Goal: Task Accomplishment & Management: Manage account settings

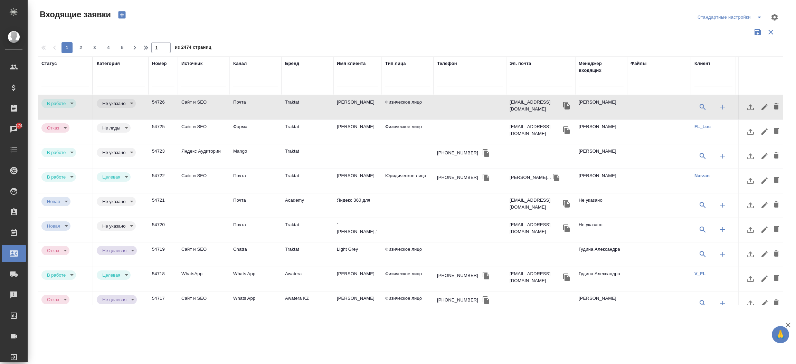
select select "RU"
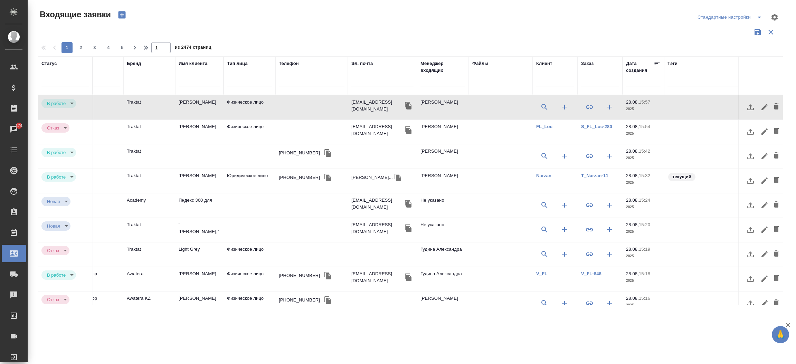
scroll to position [0, 161]
click at [633, 85] on input "text" at bounding box center [642, 81] width 30 height 10
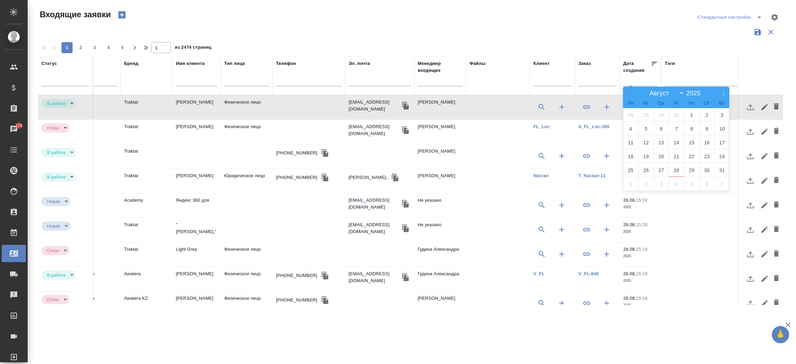
click at [632, 93] on span at bounding box center [629, 93] width 12 height 12
select select "3"
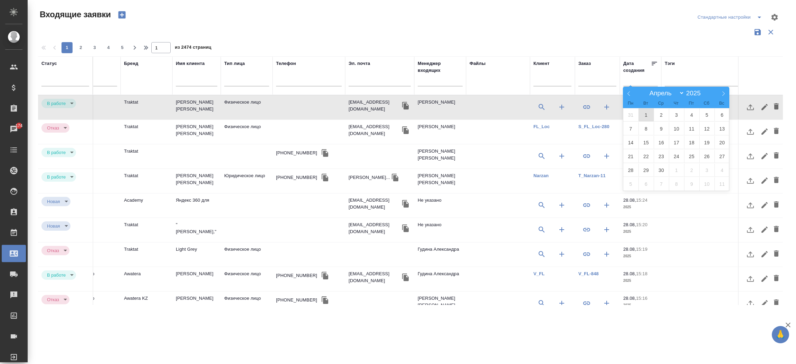
click at [647, 111] on span "1" at bounding box center [645, 114] width 15 height 13
type div "2025-03-31T21:00:00.000Z"
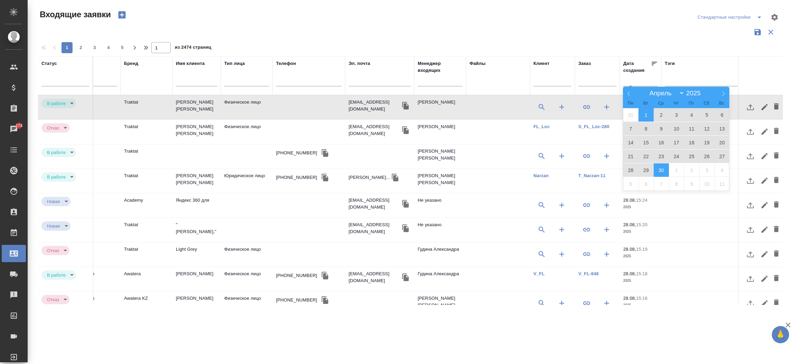
click at [664, 170] on span "30" at bounding box center [660, 169] width 15 height 13
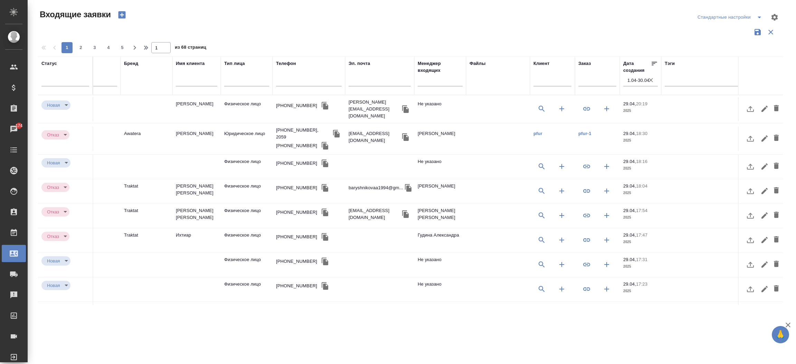
scroll to position [0, 0]
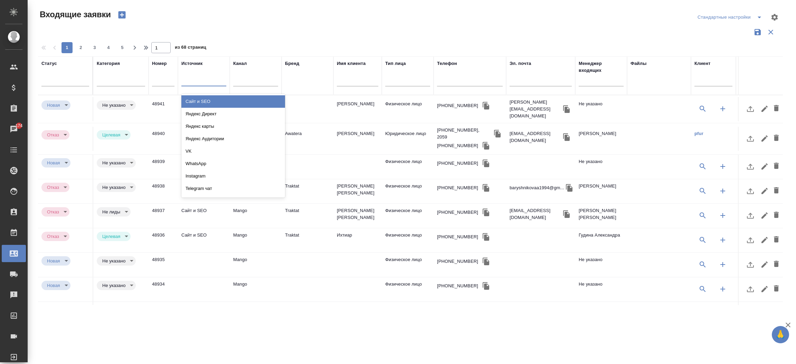
click at [211, 80] on div at bounding box center [203, 79] width 45 height 10
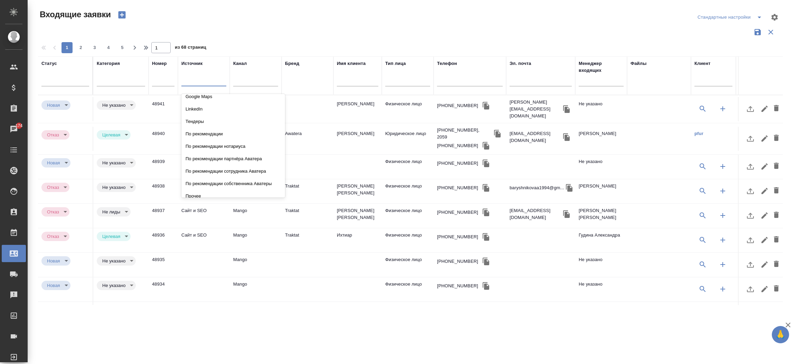
scroll to position [160, 0]
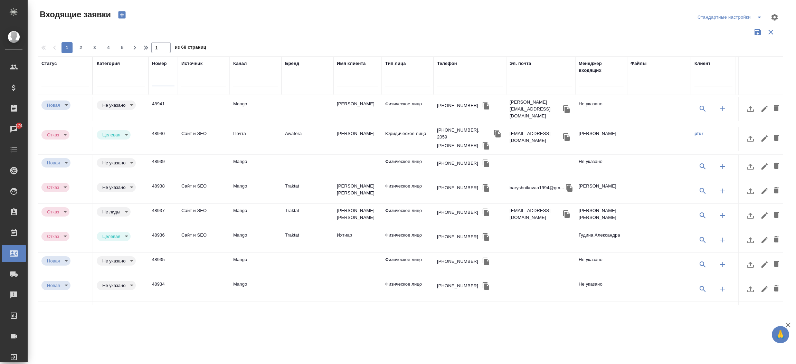
click at [157, 85] on input "text" at bounding box center [163, 81] width 22 height 10
click at [243, 84] on div at bounding box center [255, 79] width 45 height 10
click at [297, 69] on div "Бренд" at bounding box center [307, 75] width 45 height 31
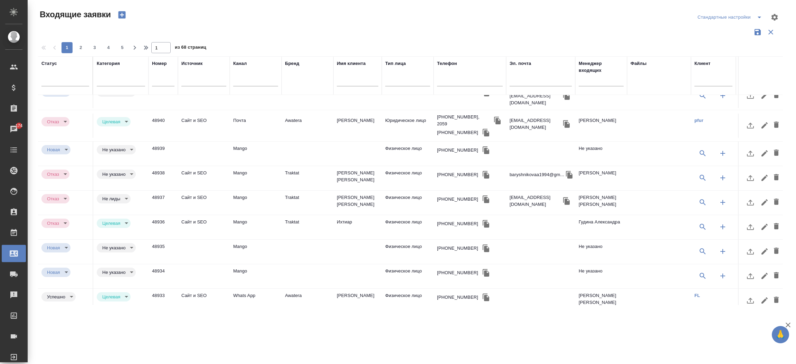
scroll to position [0, 0]
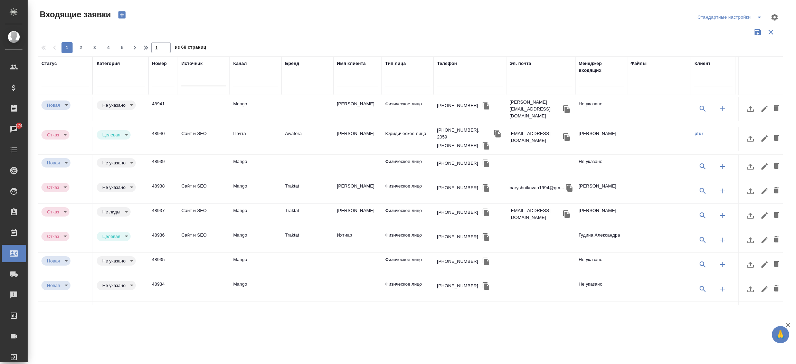
click at [194, 83] on div at bounding box center [203, 79] width 45 height 10
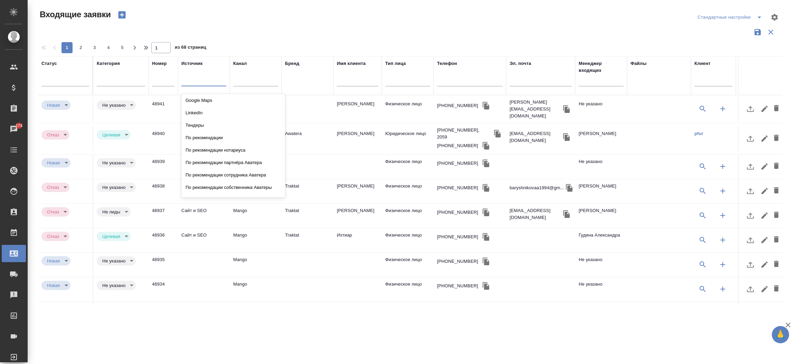
scroll to position [160, 0]
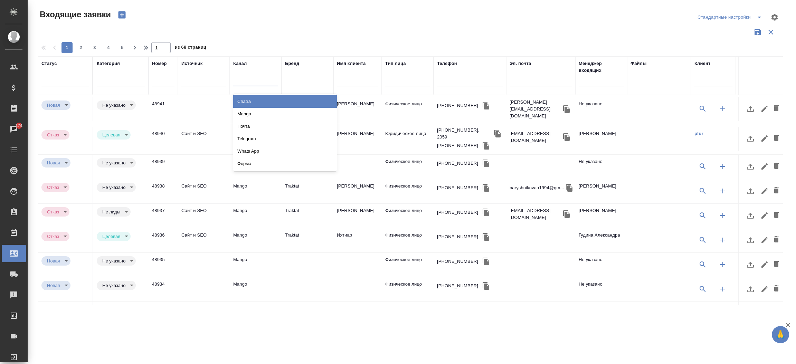
click at [250, 82] on div at bounding box center [255, 79] width 45 height 10
click at [359, 29] on div at bounding box center [410, 32] width 745 height 13
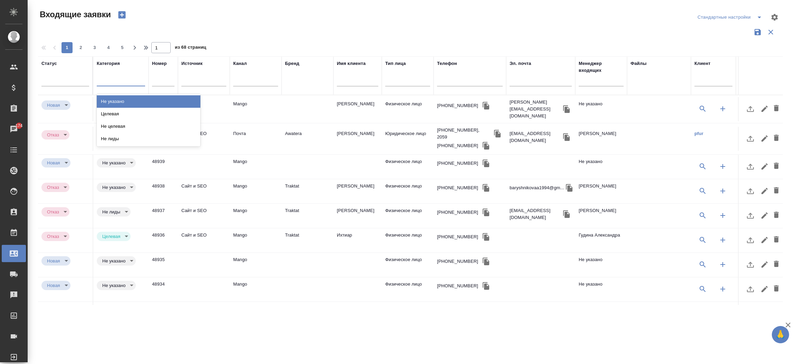
click at [118, 86] on div at bounding box center [121, 79] width 48 height 13
click at [117, 97] on div "Не указано" at bounding box center [149, 101] width 104 height 12
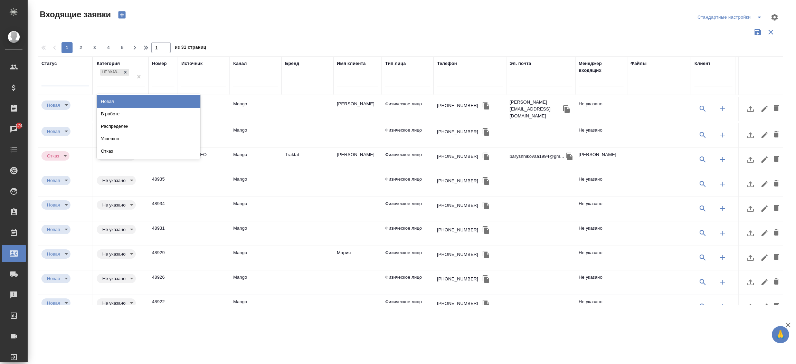
click at [73, 81] on div at bounding box center [65, 79] width 48 height 10
click at [129, 111] on div "В работе" at bounding box center [149, 114] width 104 height 12
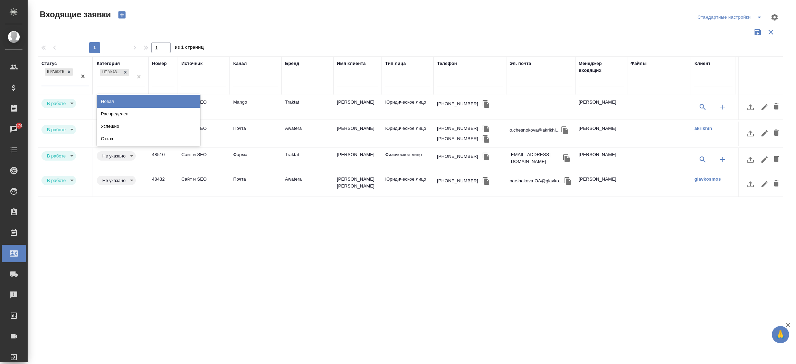
click at [65, 80] on div "В работе" at bounding box center [58, 76] width 35 height 19
click at [100, 109] on div "Распределен" at bounding box center [149, 114] width 104 height 12
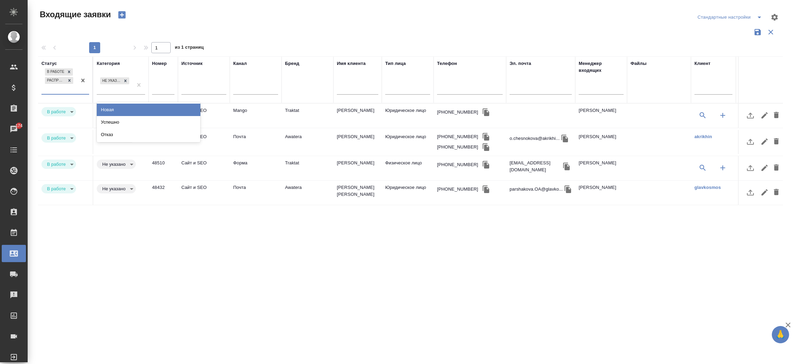
click at [58, 89] on div "В работе Распределен" at bounding box center [58, 80] width 35 height 27
click at [101, 117] on div "Успешно" at bounding box center [149, 122] width 104 height 12
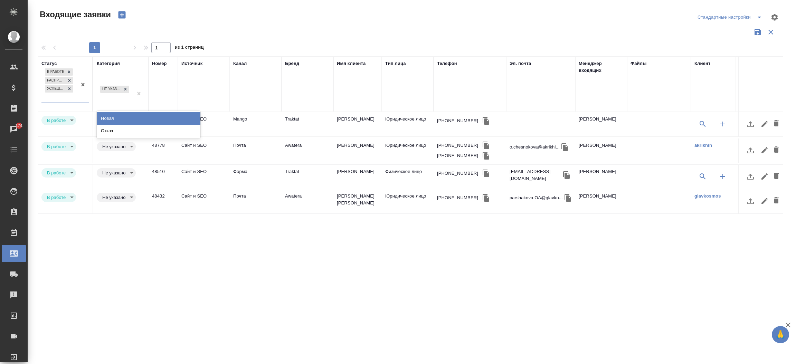
click at [68, 97] on div "В работе Распределен Успешно" at bounding box center [58, 85] width 35 height 36
click at [110, 128] on div "Отказ" at bounding box center [149, 131] width 104 height 12
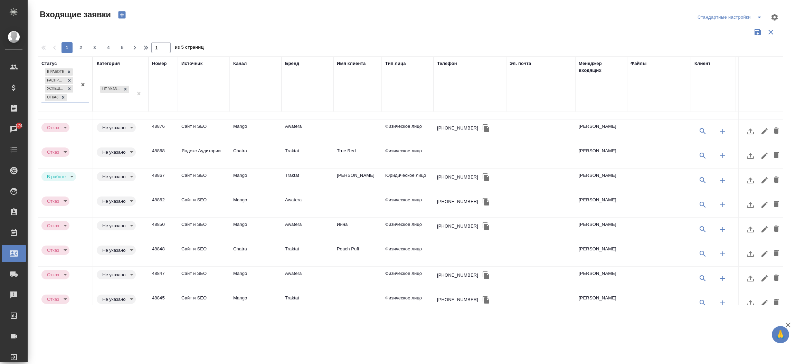
scroll to position [0, 0]
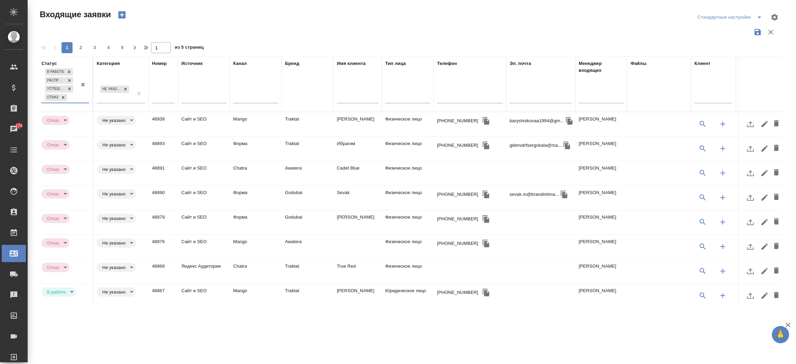
click at [246, 287] on td "Mango" at bounding box center [256, 296] width 52 height 24
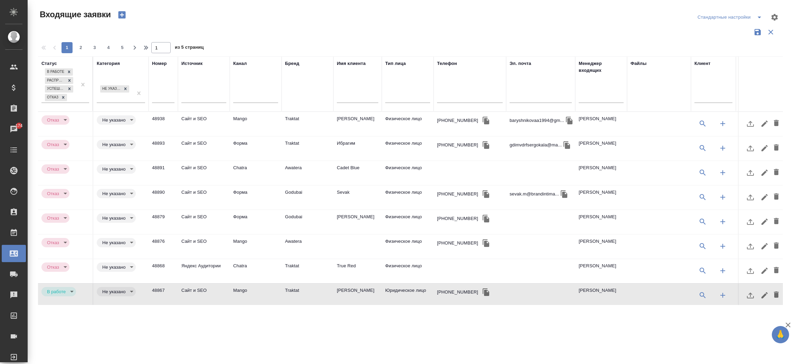
click at [246, 287] on td "Mango" at bounding box center [256, 296] width 52 height 24
click at [122, 87] on div at bounding box center [126, 88] width 8 height 7
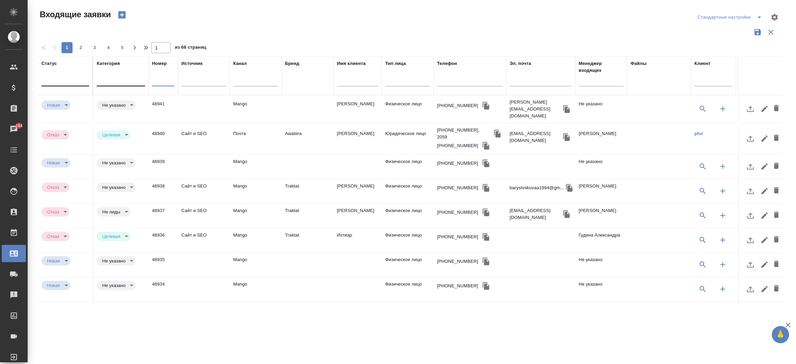
click at [156, 82] on input "text" at bounding box center [163, 81] width 22 height 10
paste input "54490"
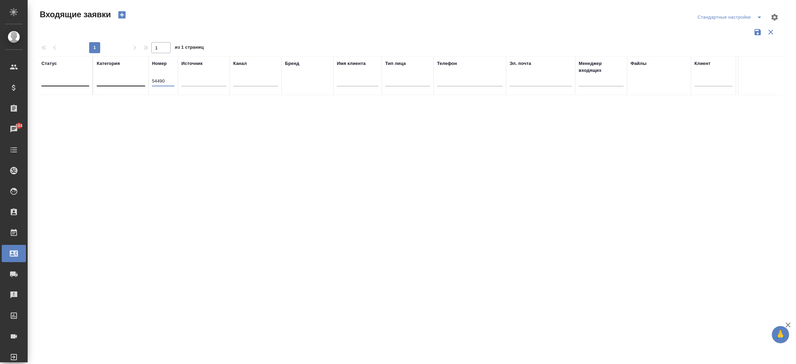
scroll to position [0, 167]
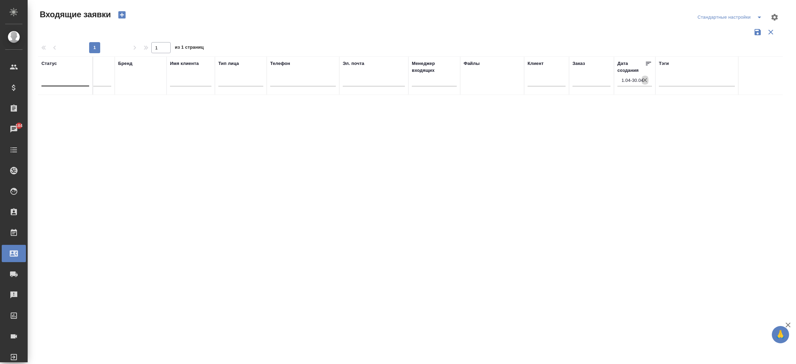
click at [646, 82] on icon "button" at bounding box center [645, 80] width 4 height 4
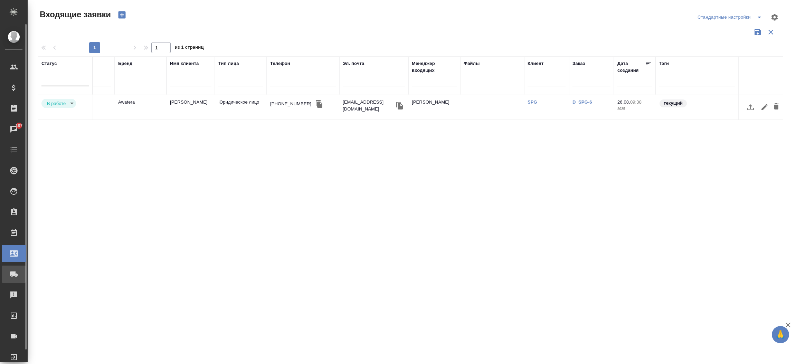
scroll to position [0, 0]
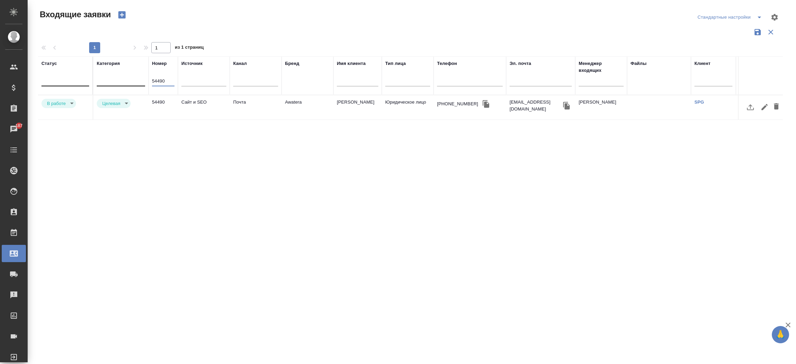
click at [159, 79] on input "54490" at bounding box center [163, 81] width 22 height 10
paste input "348"
click at [200, 101] on td "Сайт и SEO" at bounding box center [204, 107] width 52 height 24
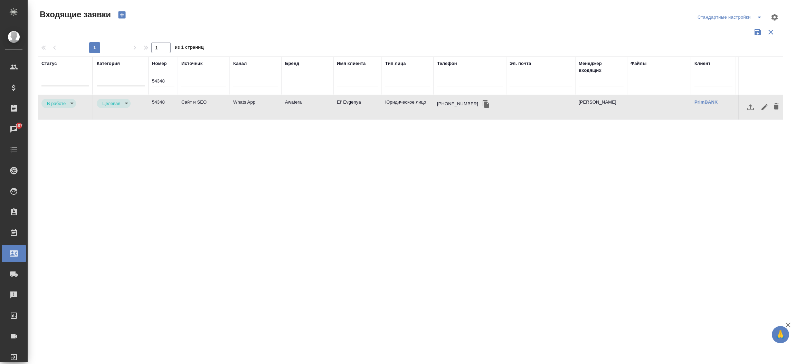
click at [200, 101] on td "Сайт и SEO" at bounding box center [204, 107] width 52 height 24
click at [166, 76] on input "54348" at bounding box center [163, 81] width 22 height 10
paste input "287"
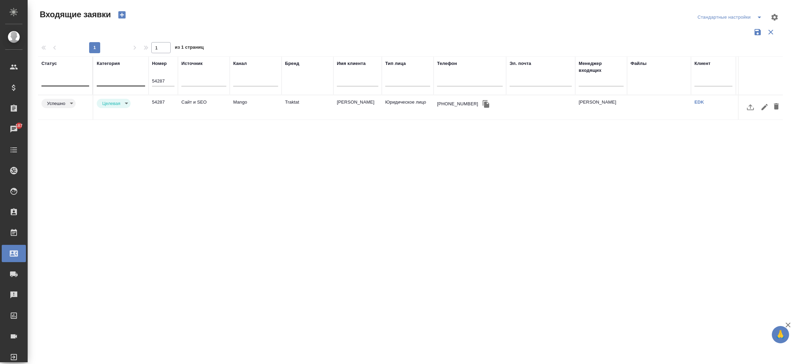
click at [190, 107] on td "Сайт и SEO" at bounding box center [204, 107] width 52 height 24
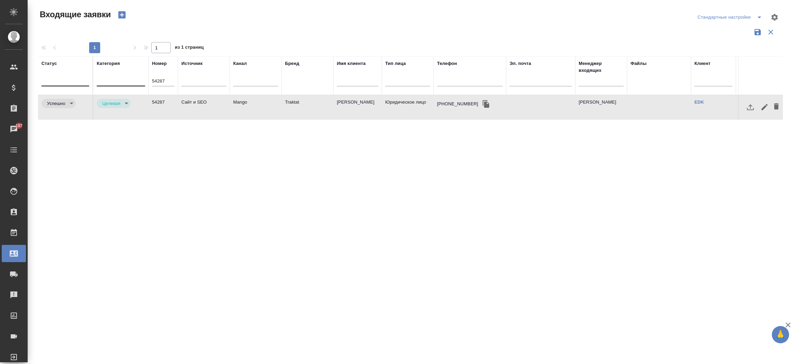
click at [190, 107] on td "Сайт и SEO" at bounding box center [204, 107] width 52 height 24
click at [163, 80] on input "54287" at bounding box center [163, 81] width 22 height 10
paste input "76"
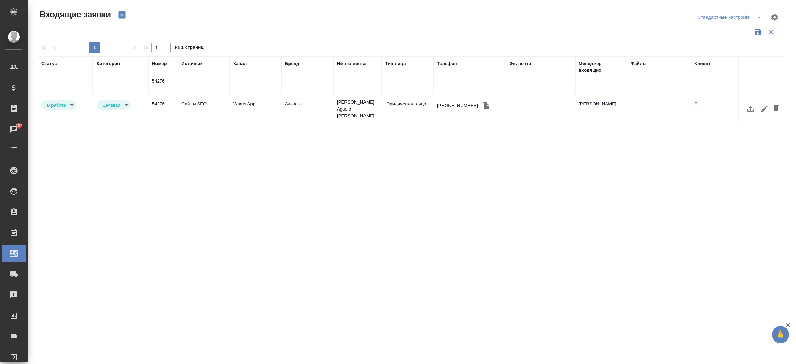
click at [198, 101] on td "Сайт и SEO" at bounding box center [204, 109] width 52 height 24
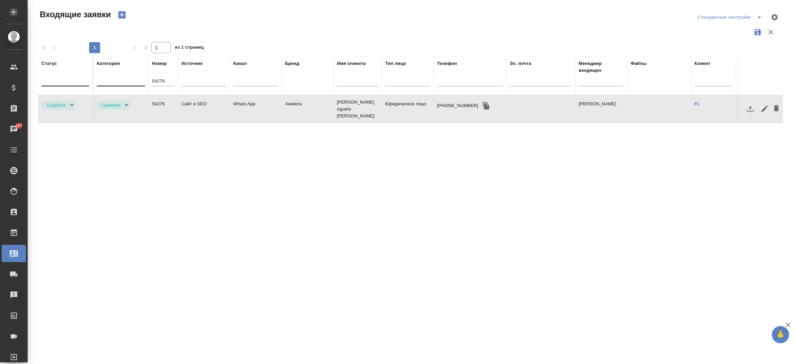
click at [198, 101] on td "Сайт и SEO" at bounding box center [204, 109] width 52 height 24
click at [167, 82] on input "54276" at bounding box center [163, 81] width 22 height 10
paste input "21"
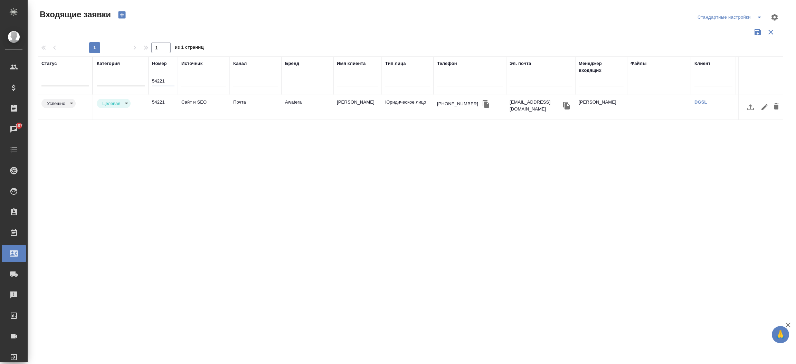
click at [185, 100] on td "Сайт и SEO" at bounding box center [204, 107] width 52 height 24
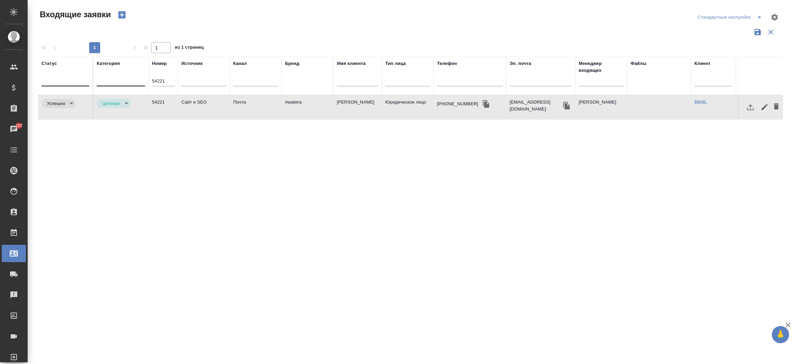
click at [185, 100] on td "Сайт и SEO" at bounding box center [204, 107] width 52 height 24
click at [169, 83] on input "54221" at bounding box center [163, 81] width 22 height 10
paste input "08"
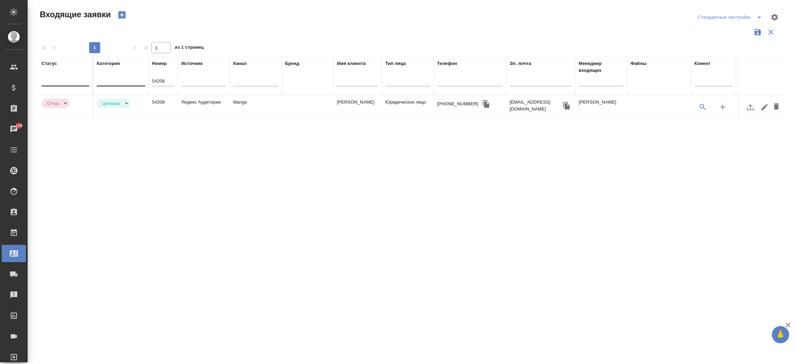
click at [191, 100] on td "Яндекс Аудитории" at bounding box center [204, 107] width 52 height 24
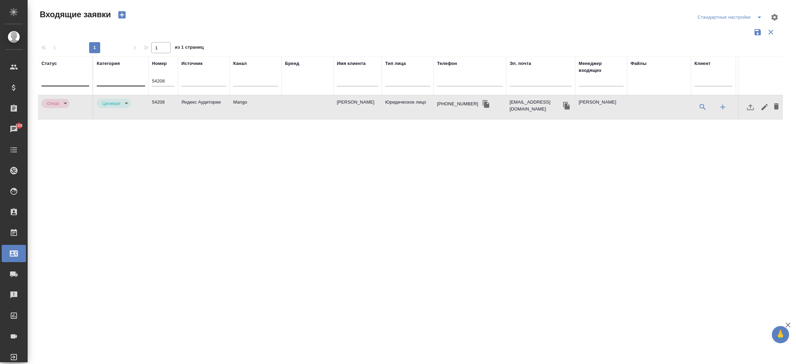
click at [191, 100] on td "Яндекс Аудитории" at bounding box center [204, 107] width 52 height 24
click at [172, 81] on input "54208" at bounding box center [163, 81] width 22 height 10
paste input "5"
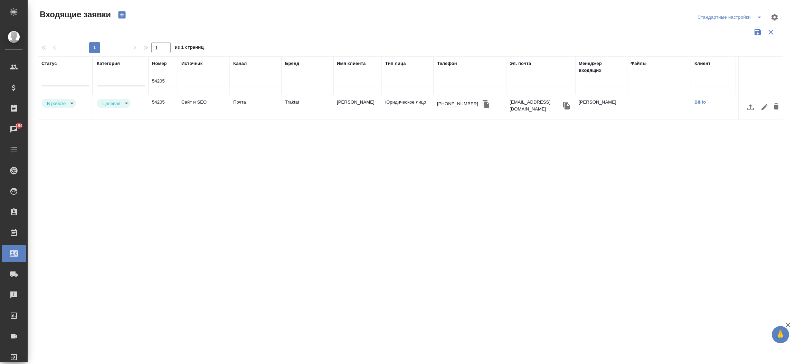
click at [235, 101] on td "Почта" at bounding box center [256, 107] width 52 height 24
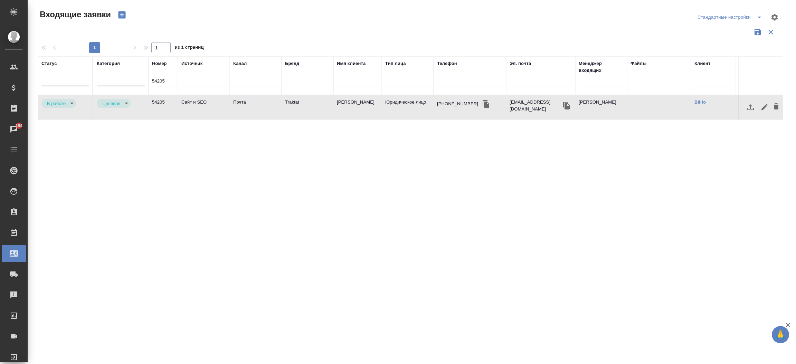
click at [235, 101] on td "Почта" at bounding box center [256, 107] width 52 height 24
click at [158, 82] on input "54205" at bounding box center [163, 81] width 22 height 10
paste input "090"
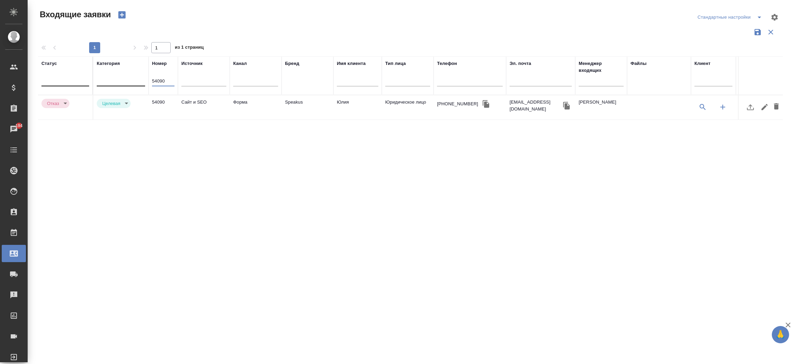
click at [204, 102] on td "Сайт и SEO" at bounding box center [204, 107] width 52 height 24
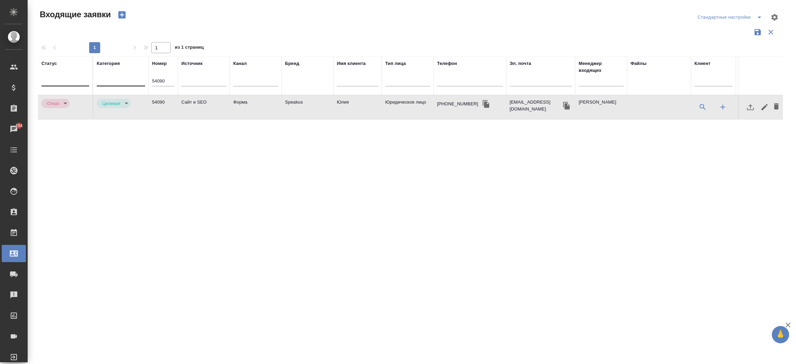
click at [204, 102] on td "Сайт и SEO" at bounding box center [204, 107] width 52 height 24
click at [161, 77] on input "54090" at bounding box center [163, 81] width 22 height 10
paste input "74"
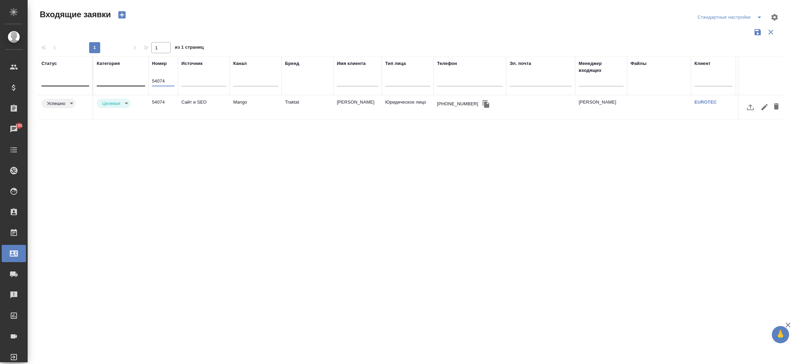
click at [159, 103] on td "54074" at bounding box center [163, 107] width 29 height 24
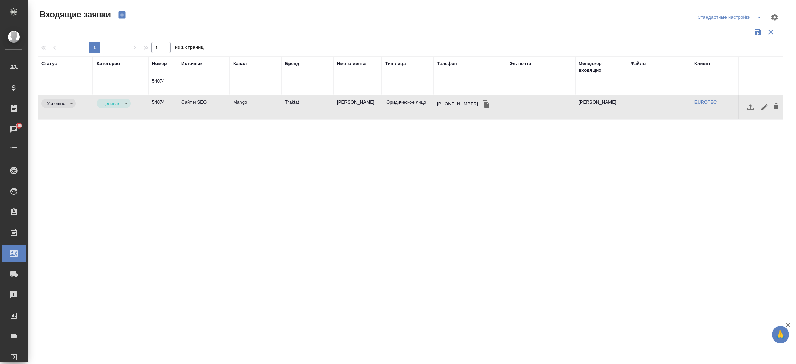
click at [159, 103] on td "54074" at bounding box center [163, 107] width 29 height 24
click at [173, 77] on input "54074" at bounding box center [163, 81] width 22 height 10
paste input "3"
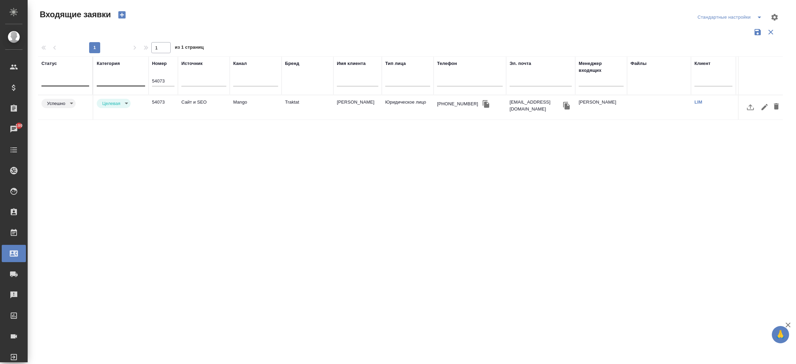
click at [238, 111] on td "Mango" at bounding box center [256, 107] width 52 height 24
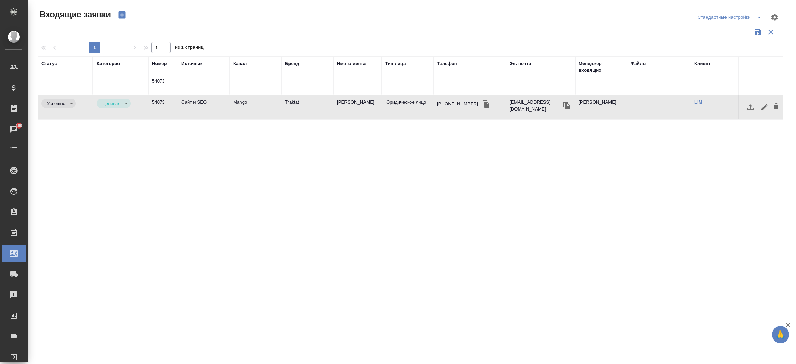
click at [238, 111] on td "Mango" at bounding box center [256, 107] width 52 height 24
click at [164, 79] on input "54073" at bounding box center [163, 81] width 22 height 10
paste input "2"
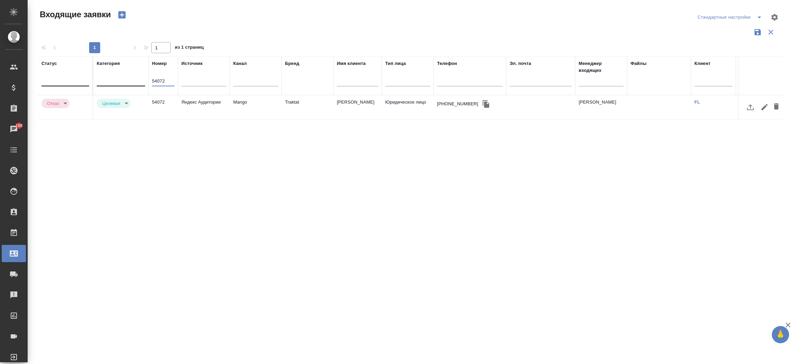
click at [182, 111] on td "Яндекс Аудитории" at bounding box center [204, 107] width 52 height 24
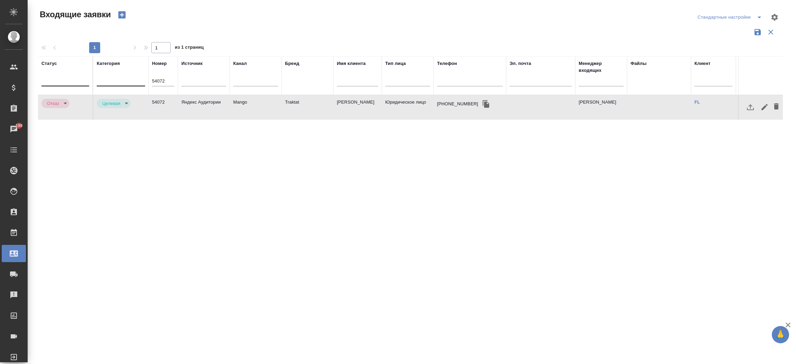
click at [182, 111] on td "Яндекс Аудитории" at bounding box center [204, 107] width 52 height 24
click at [165, 82] on input "54072" at bounding box center [163, 81] width 22 height 10
paste input "3871"
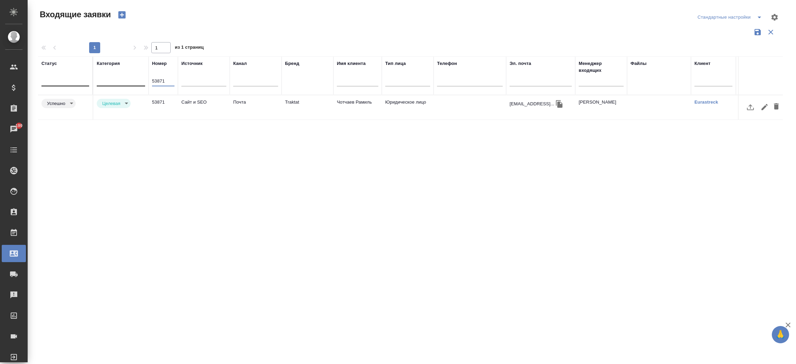
type input "53871"
click at [165, 101] on td "53871" at bounding box center [163, 107] width 29 height 24
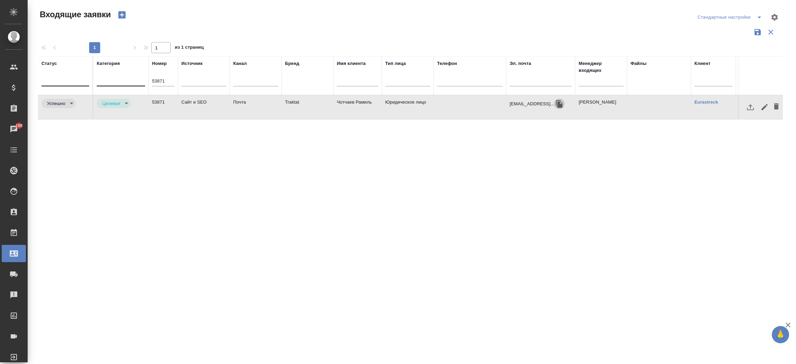
click at [562, 105] on icon "button" at bounding box center [559, 104] width 7 height 8
click at [166, 83] on input "53871" at bounding box center [163, 81] width 22 height 10
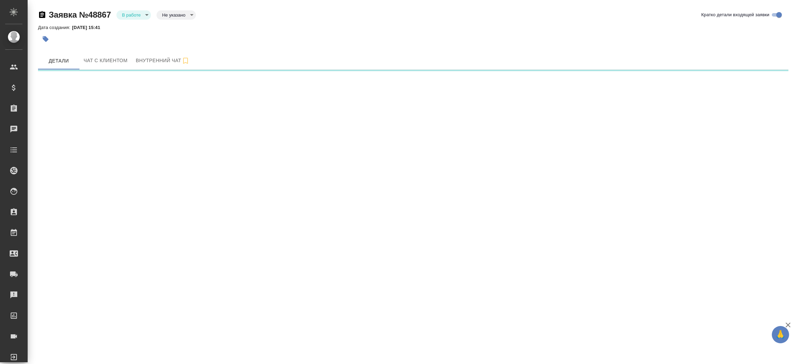
select select "RU"
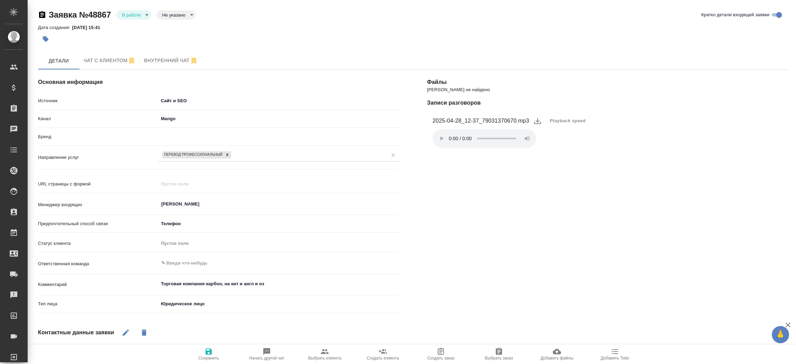
type textarea "x"
click at [433, 166] on div "Файлы Файлов не найдено Записи разговоров 2025-04-28_12-37_79031370670.mp3 Play…" at bounding box center [607, 270] width 389 height 428
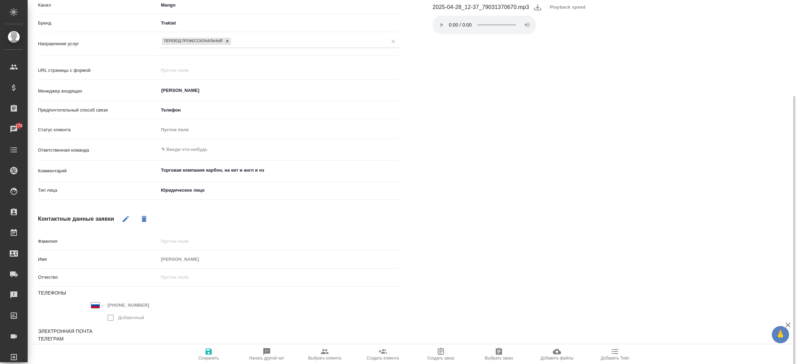
scroll to position [119, 0]
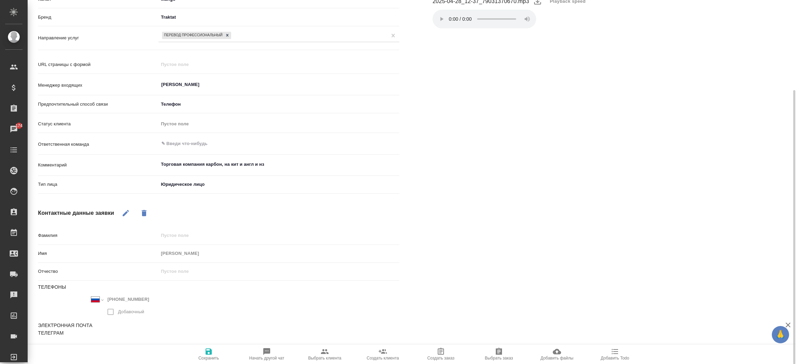
click at [449, 178] on div "Файлы Файлов не найдено Записи разговоров 2025-04-28_12-37_79031370670.mp3 Play…" at bounding box center [607, 150] width 389 height 428
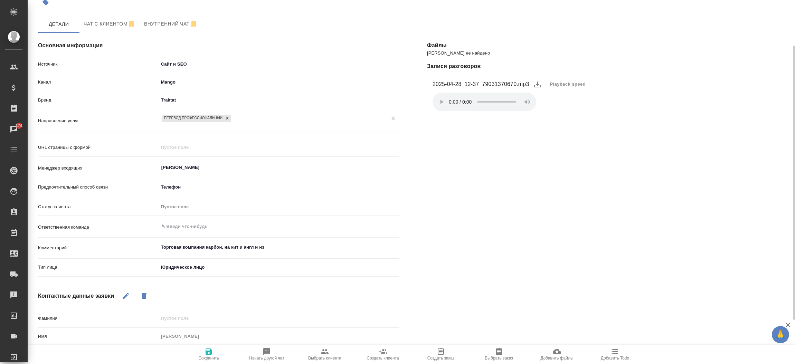
scroll to position [0, 0]
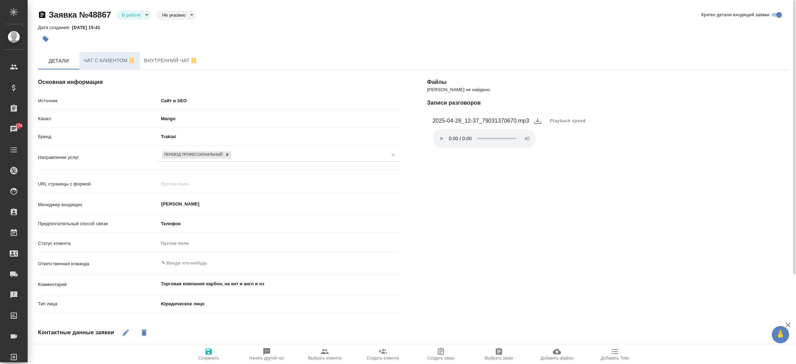
click at [93, 62] on span "Чат с клиентом" at bounding box center [110, 60] width 52 height 9
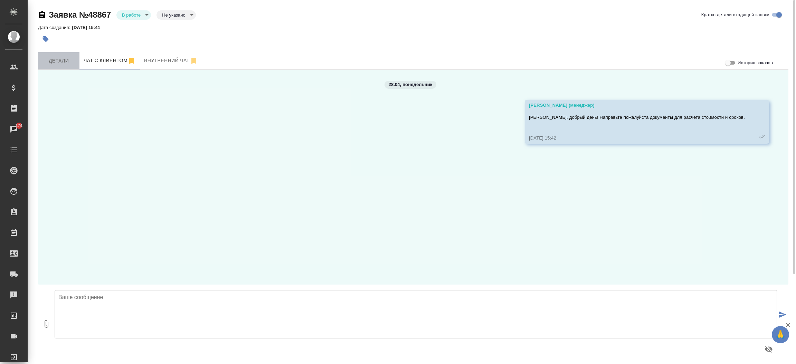
click at [59, 59] on span "Детали" at bounding box center [58, 61] width 33 height 9
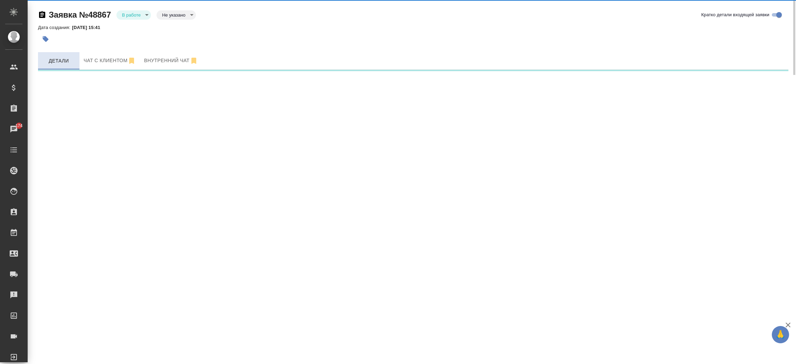
select select "RU"
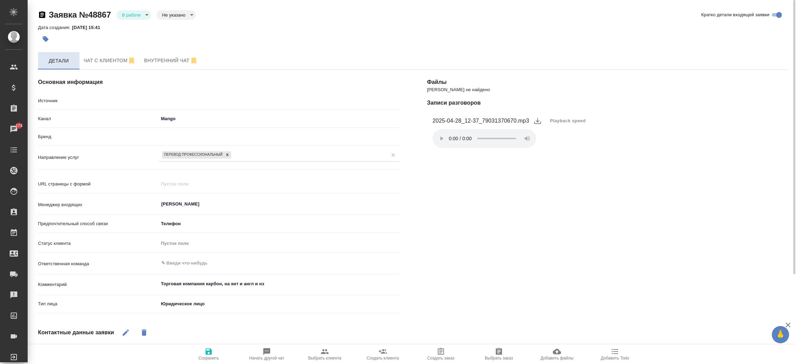
type textarea "x"
click at [127, 16] on body "🙏 .cls-1 fill:#fff; AWATERA Прутько Ирина i.prutko Клиенты Спецификации Заказы …" at bounding box center [398, 182] width 796 height 364
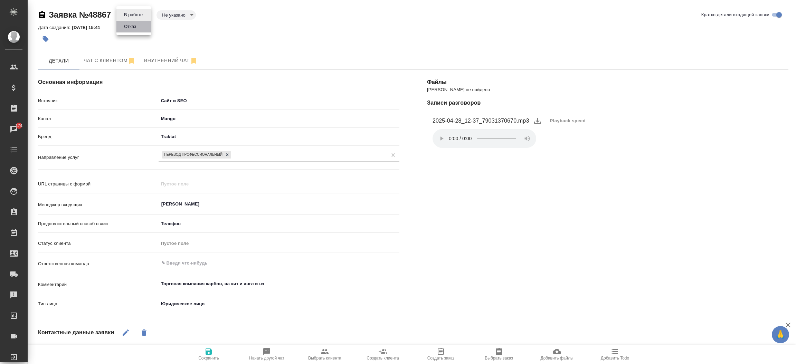
click at [133, 27] on button "Отказ" at bounding box center [130, 27] width 16 height 8
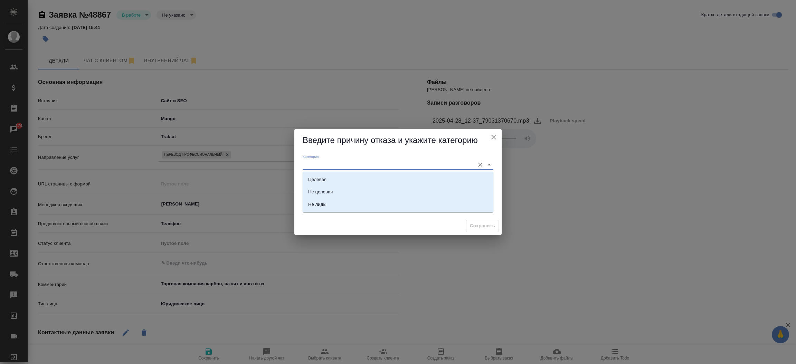
click at [307, 160] on input "Категория" at bounding box center [387, 164] width 169 height 9
click at [316, 180] on div "Целевая" at bounding box center [317, 179] width 18 height 7
type input "Целевая"
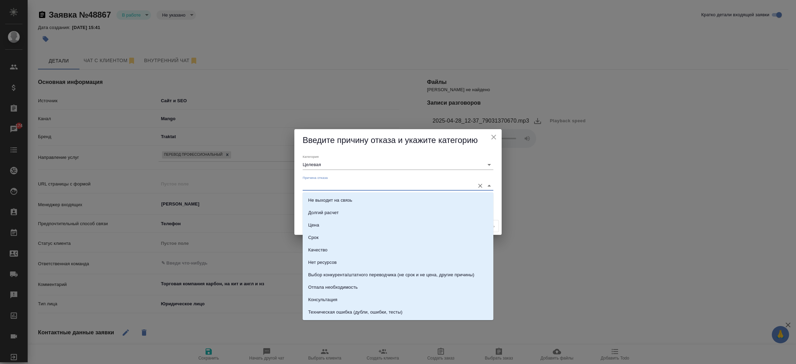
click at [314, 186] on input "Причина отказа" at bounding box center [387, 185] width 169 height 9
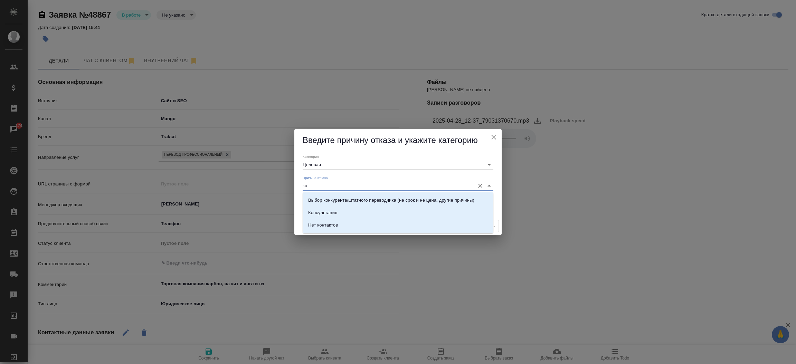
type input "к"
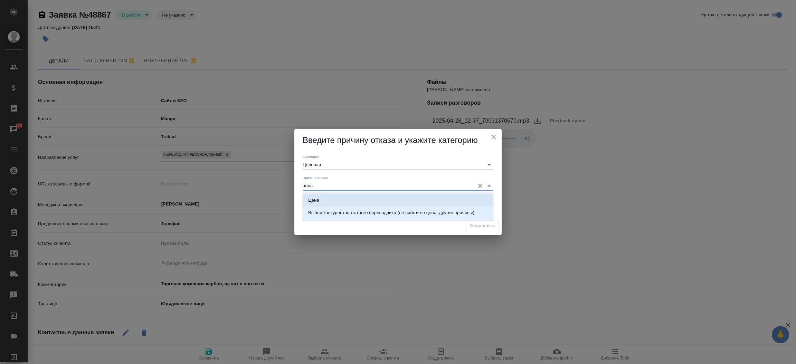
click at [322, 201] on li "Цена" at bounding box center [398, 200] width 191 height 12
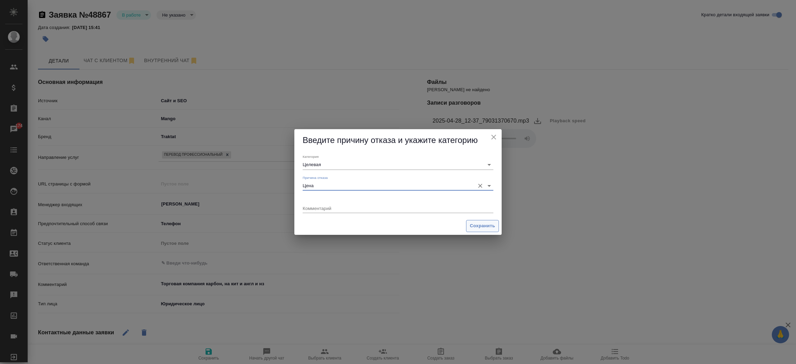
type input "Цена"
click at [481, 222] on span "Сохранить" at bounding box center [482, 226] width 25 height 8
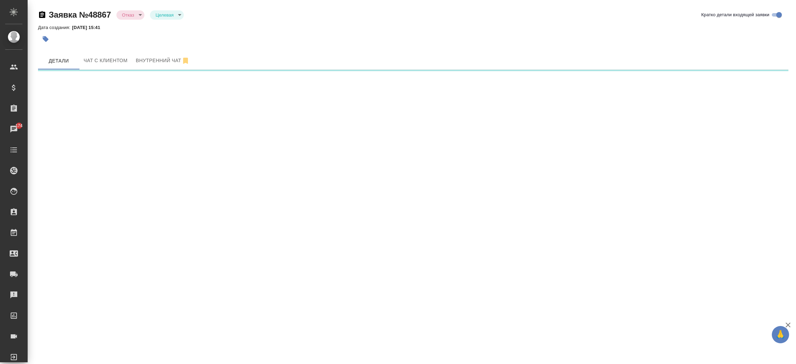
select select "RU"
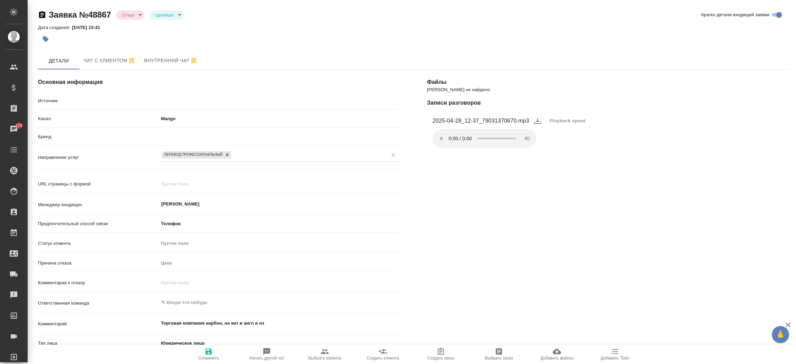
type textarea "x"
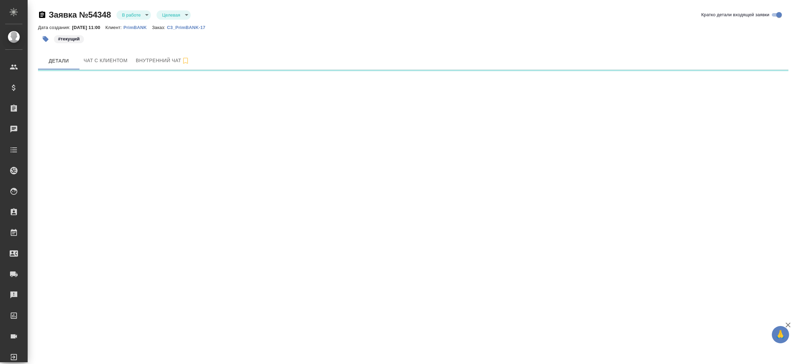
select select "RU"
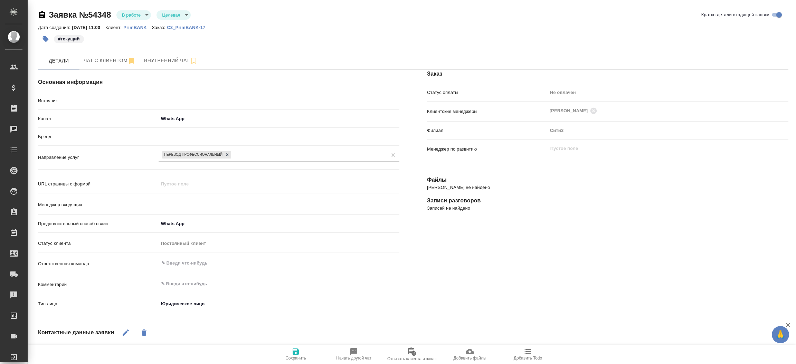
type textarea "x"
type input "[PERSON_NAME]"
type textarea "x"
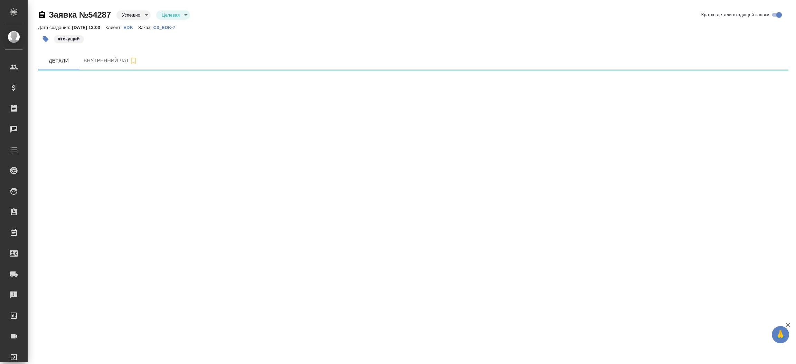
select select "RU"
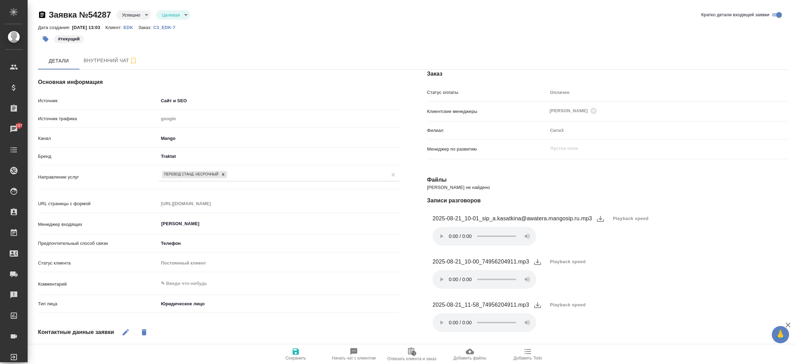
type textarea "x"
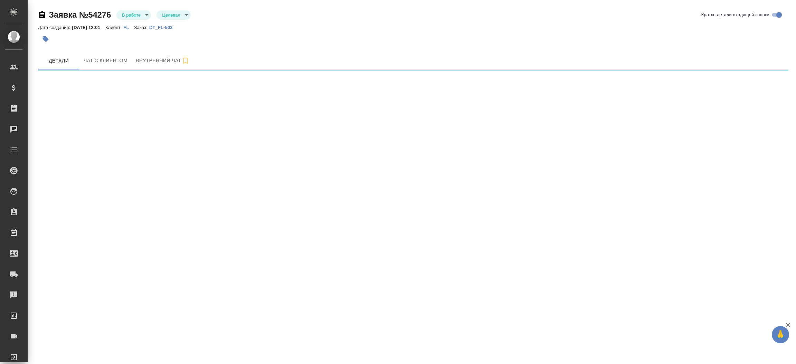
select select "RU"
select select "AE"
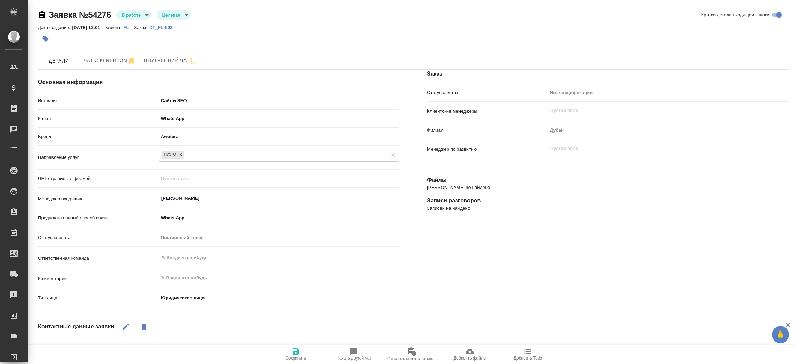
click at [443, 245] on div "Заказ Статус оплаты Нет спецификации new Клиентские менеджеры ​ Филиал Дубай dt…" at bounding box center [607, 267] width 389 height 422
click at [175, 27] on p "DT_FL-503" at bounding box center [163, 27] width 29 height 5
click at [40, 16] on icon "button" at bounding box center [42, 14] width 6 height 7
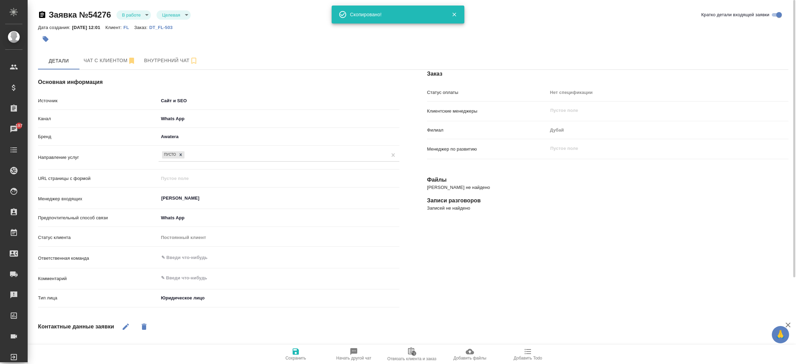
type textarea "x"
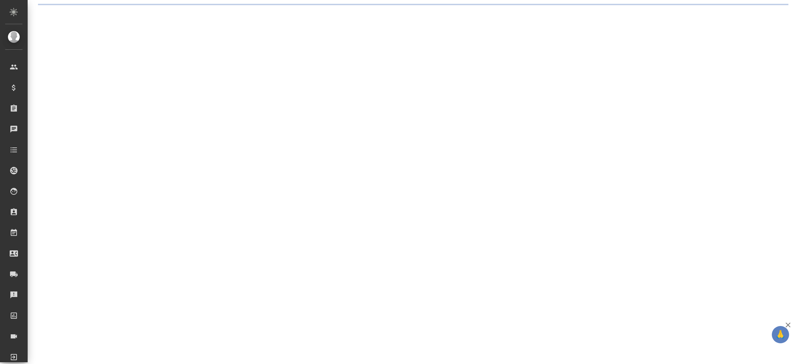
select select "RU"
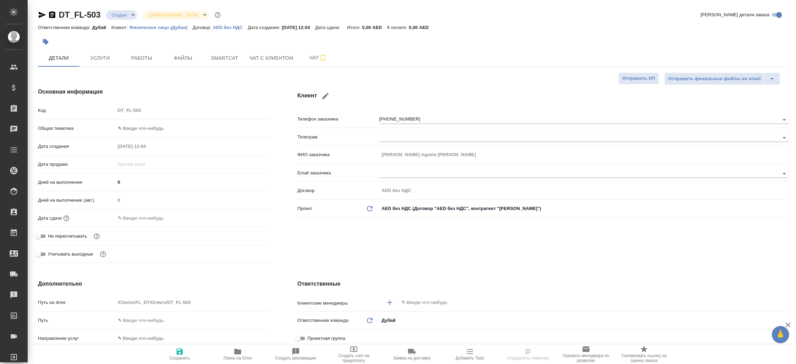
type textarea "x"
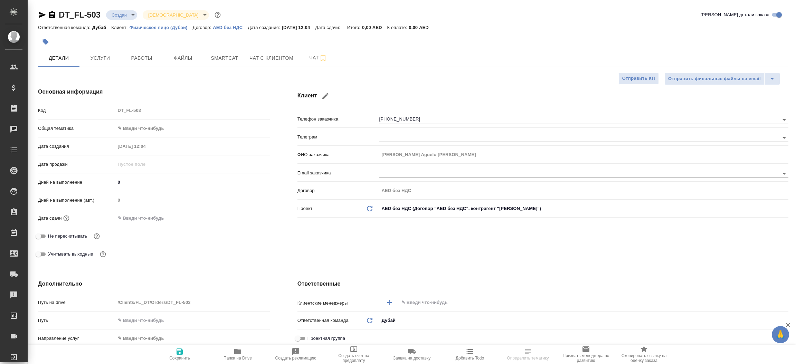
type textarea "x"
click at [50, 14] on icon "button" at bounding box center [52, 14] width 6 height 7
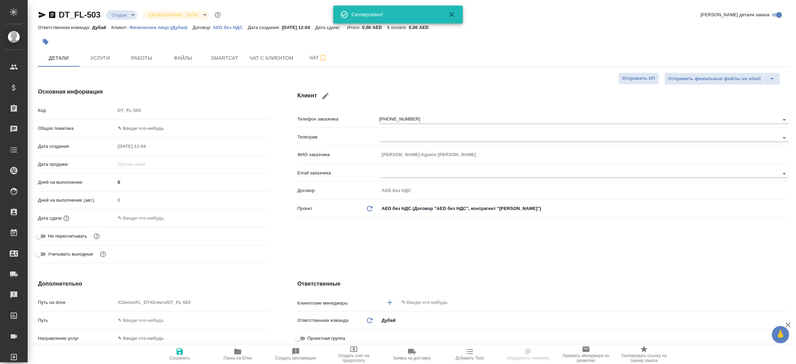
type textarea "x"
select select "RU"
type textarea "x"
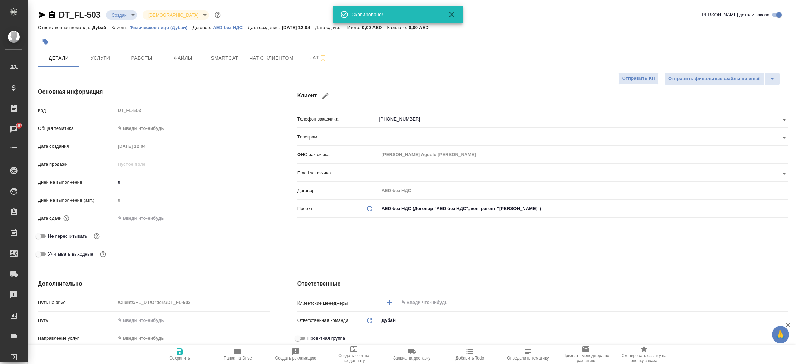
type textarea "x"
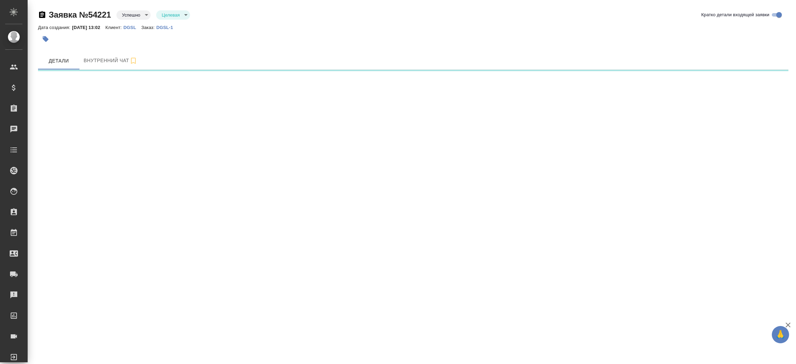
select select "RU"
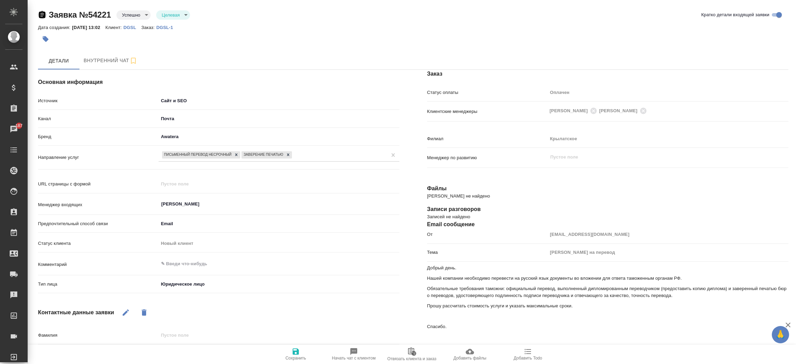
click at [40, 15] on icon "button" at bounding box center [42, 14] width 6 height 7
click at [169, 27] on p "DGSL-1" at bounding box center [167, 27] width 22 height 5
type textarea "x"
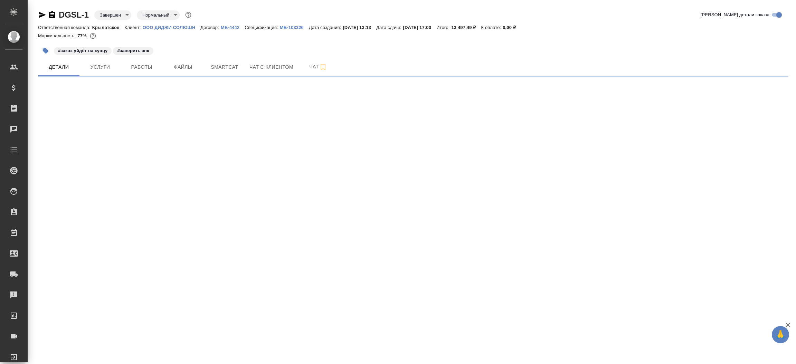
select select "RU"
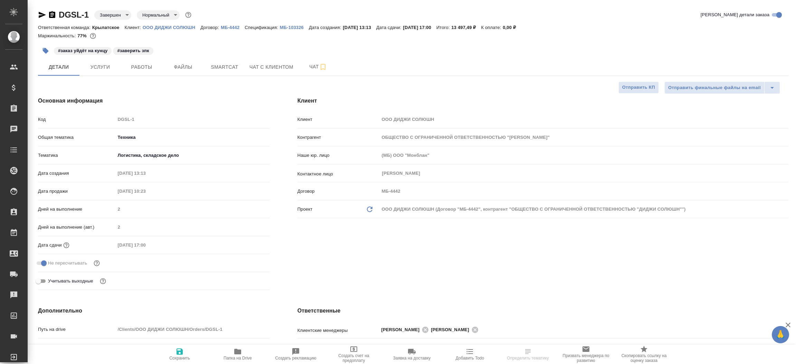
type textarea "x"
type input "ОБЩЕСТВО С ОГРАНИЧЕННОЙ ОТВЕТСТВЕННОСТЬЮ "[PERSON_NAME]""
type textarea "x"
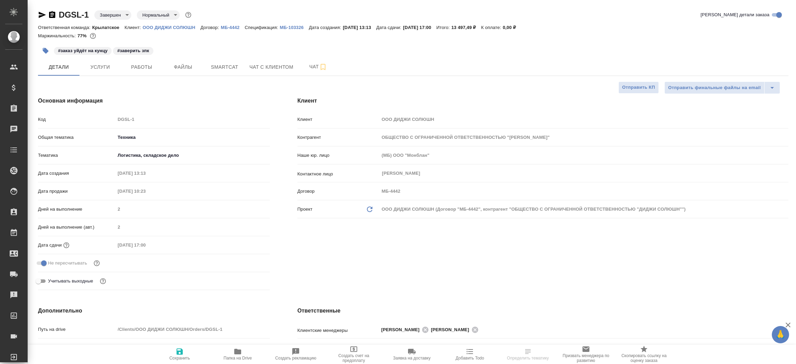
type textarea "x"
click at [51, 16] on icon "button" at bounding box center [52, 15] width 8 height 8
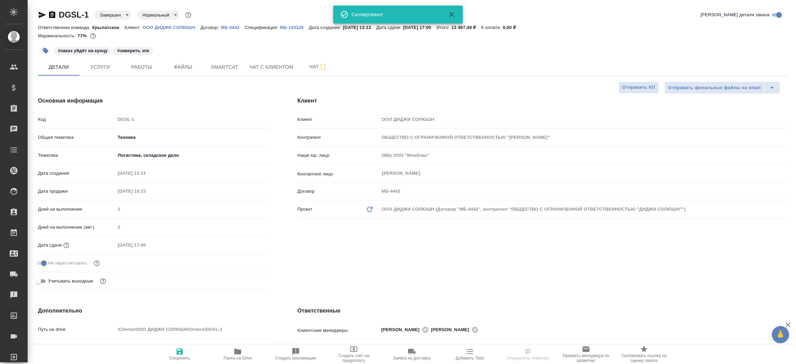
type input "ОБЩЕСТВО С ОГРАНИЧЕННОЙ ОТВЕТСТВЕННОСТЬЮ "ДИДЖИ СОЛЮШН""
type textarea "x"
select select "RU"
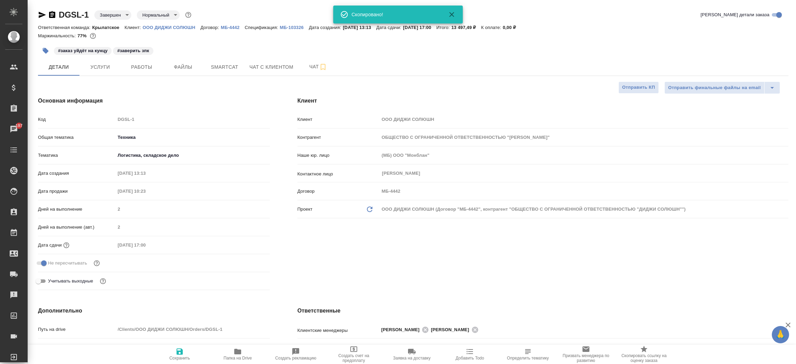
type input "ОБЩЕСТВО С ОГРАНИЧЕННОЙ ОТВЕТСТВЕННОСТЬЮ "ДИДЖИ СОЛЮШН""
type textarea "x"
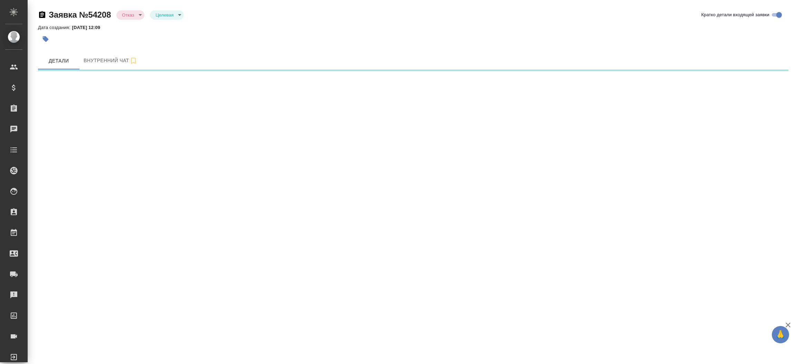
select select "RU"
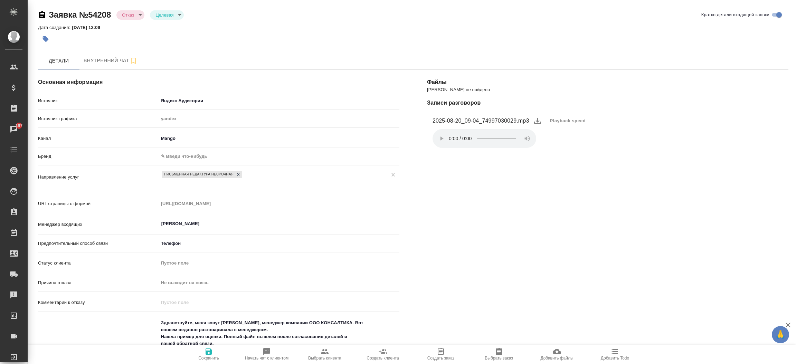
type textarea "x"
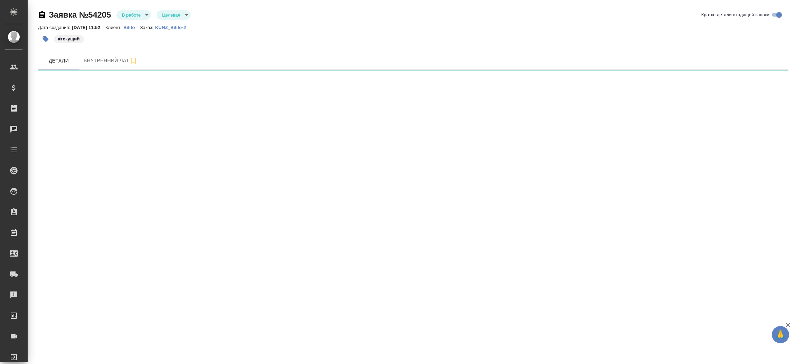
select select "RU"
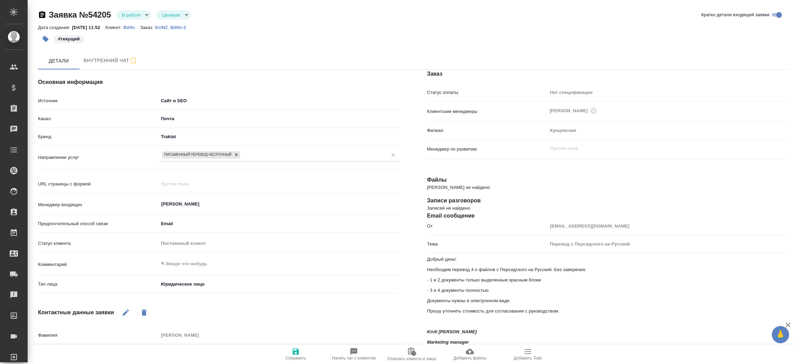
click at [168, 26] on p "KUNZ_Bilifo-2" at bounding box center [173, 27] width 36 height 5
type textarea "x"
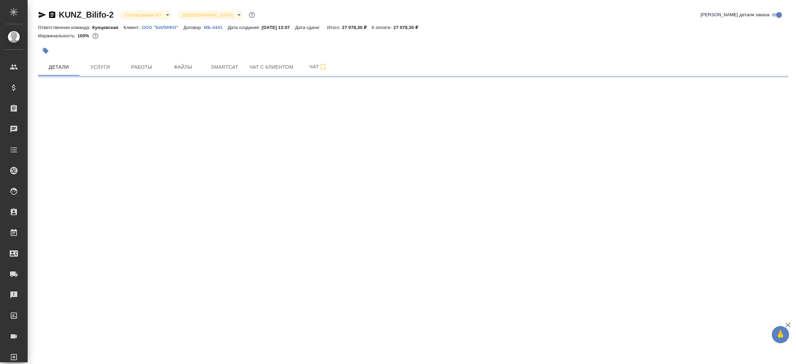
select select "RU"
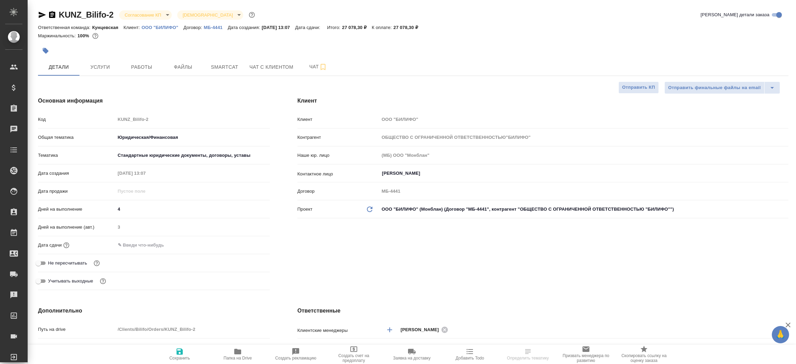
type textarea "x"
type input "ОБЩЕСТВО С ОГРАНИЧЕННОЙ ОТВЕТСТВЕННОСТЬЮ"БИЛИФО""
type textarea "x"
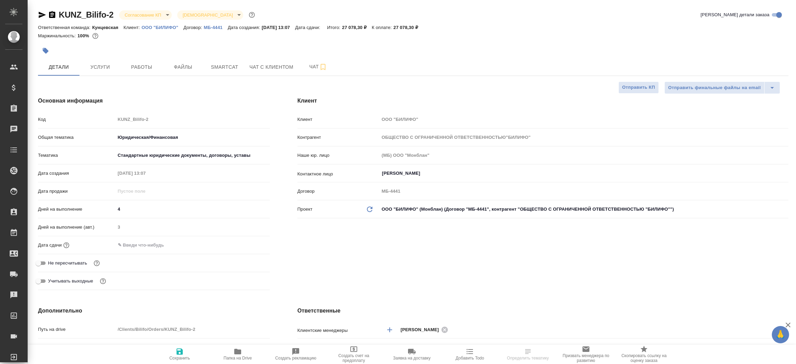
type textarea "x"
click at [49, 16] on icon "button" at bounding box center [52, 15] width 8 height 8
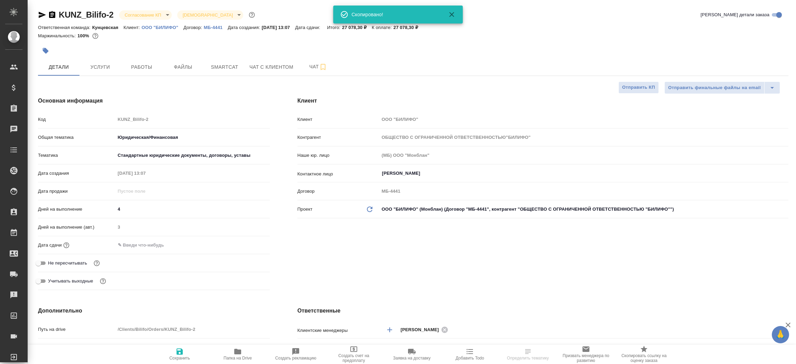
type input "ОБЩЕСТВО С ОГРАНИЧЕННОЙ ОТВЕТСТВЕННОСТЬЮ"БИЛИФО""
type textarea "x"
select select "RU"
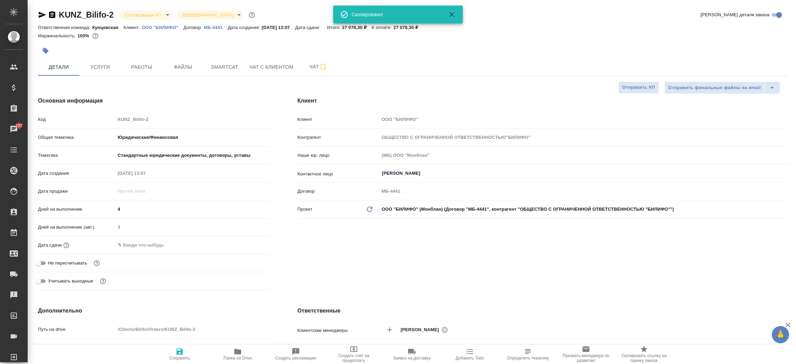
type input "ОБЩЕСТВО С ОГРАНИЧЕННОЙ ОТВЕТСТВЕННОСТЬЮ"БИЛИФО""
type textarea "x"
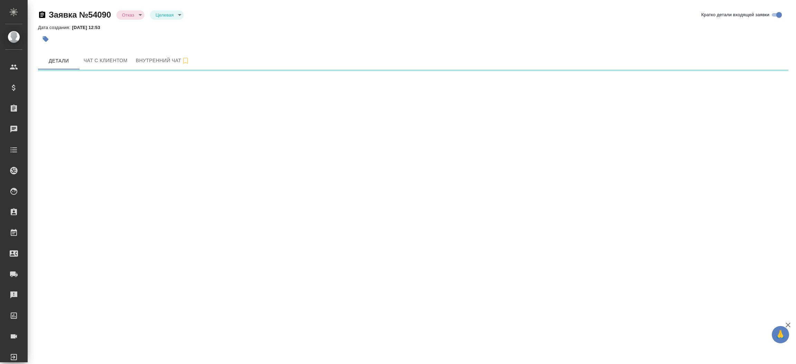
select select "RU"
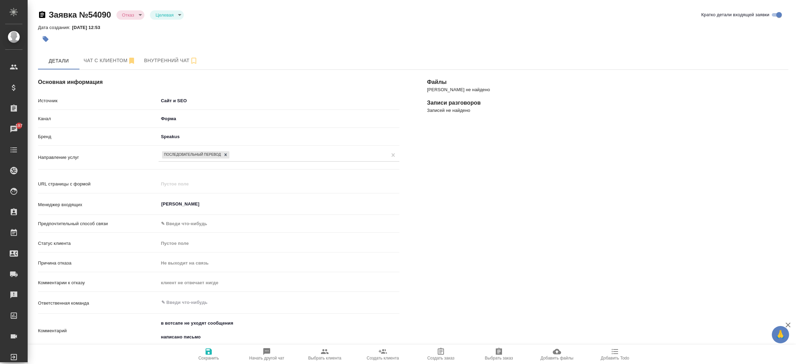
type textarea "x"
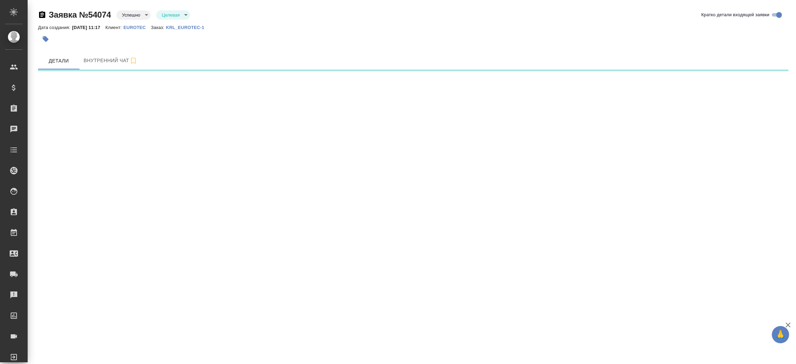
select select "RU"
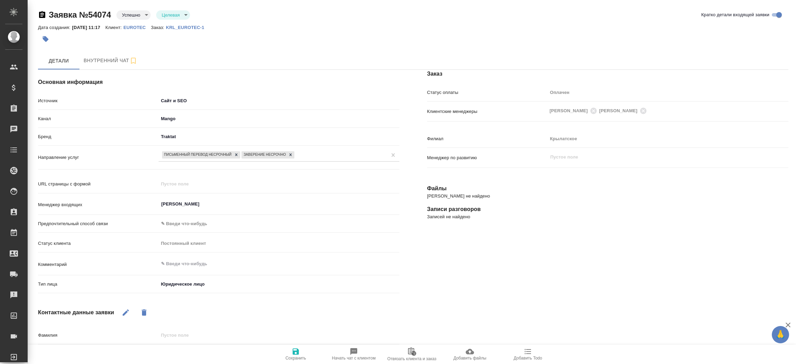
click at [185, 25] on p "KRL_EUROTEC-1" at bounding box center [188, 27] width 44 height 5
type textarea "x"
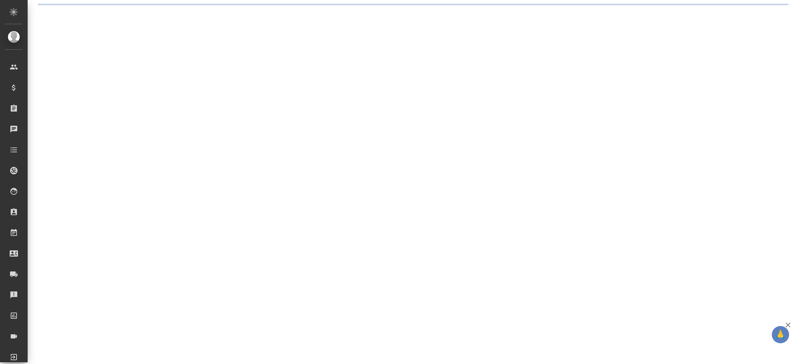
select select "RU"
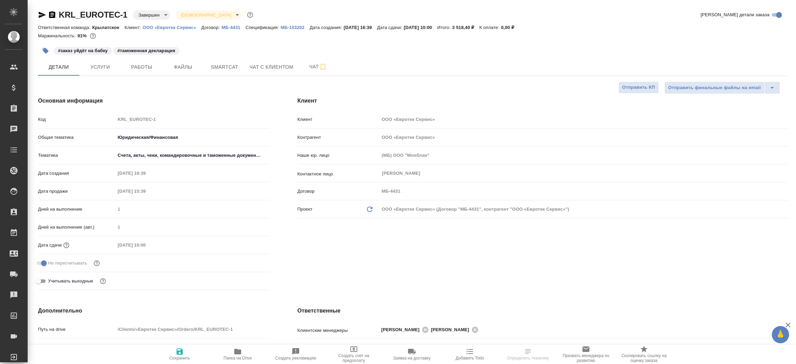
type textarea "x"
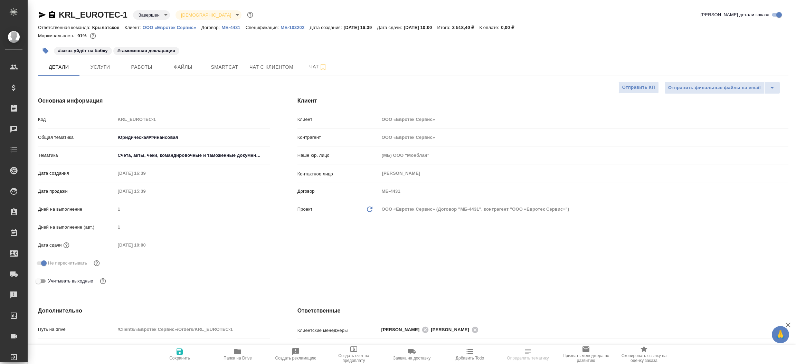
type textarea "x"
click at [55, 12] on icon "button" at bounding box center [52, 14] width 6 height 7
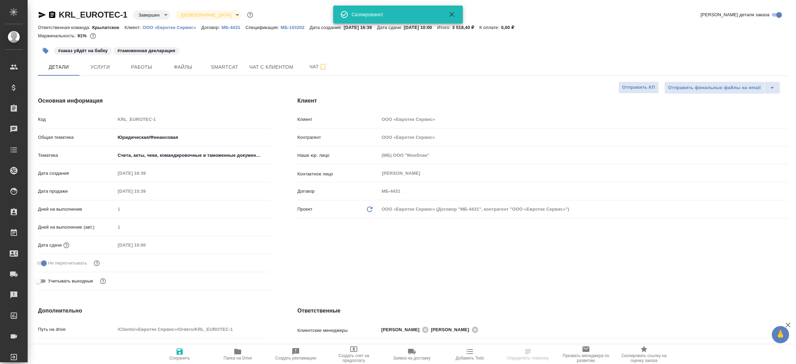
type textarea "x"
select select "RU"
type textarea "x"
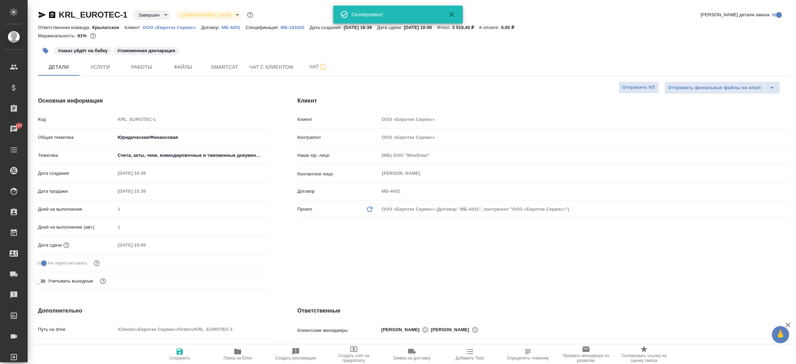
type textarea "x"
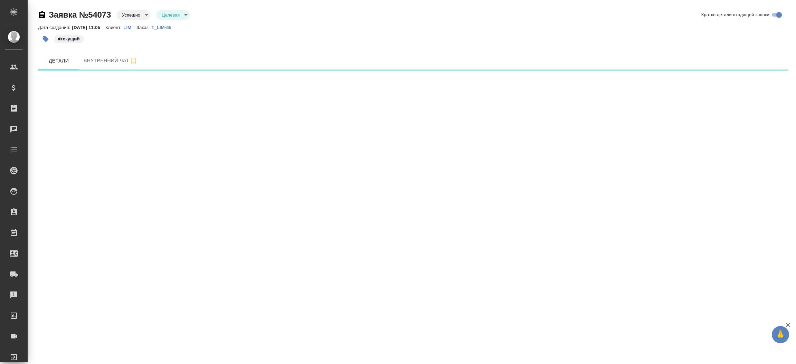
select select "RU"
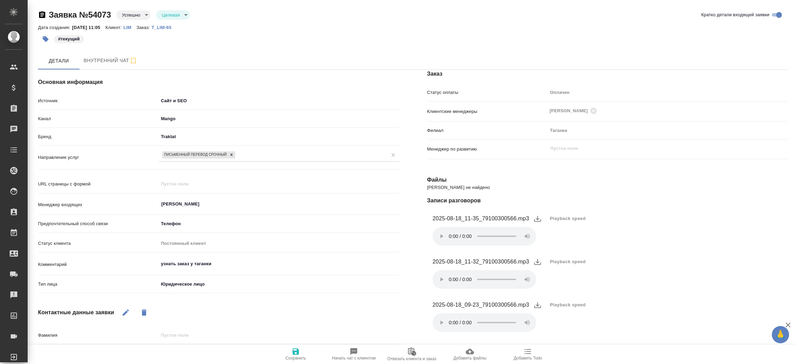
type textarea "x"
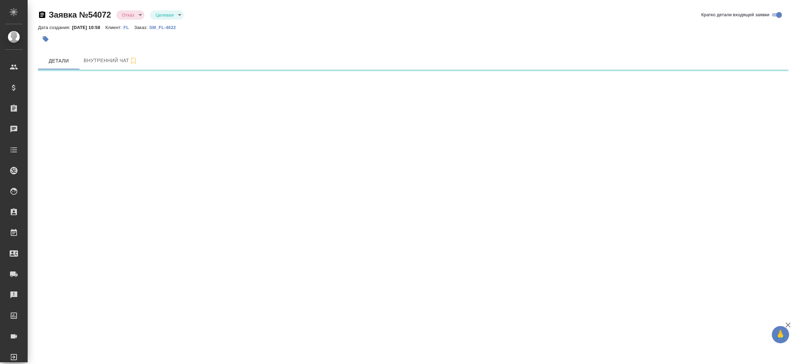
select select "RU"
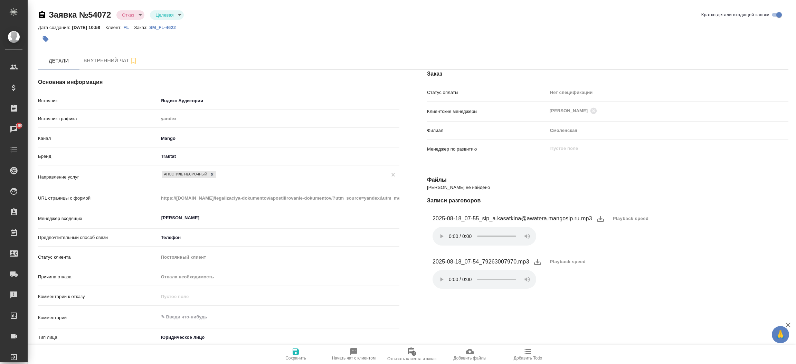
click at [409, 297] on div "Основная информация Источник Яндекс Аудитории yandexAudience Источник трафика y…" at bounding box center [218, 287] width 389 height 462
click at [179, 26] on p "SM_FL-4622" at bounding box center [165, 27] width 32 height 5
type textarea "x"
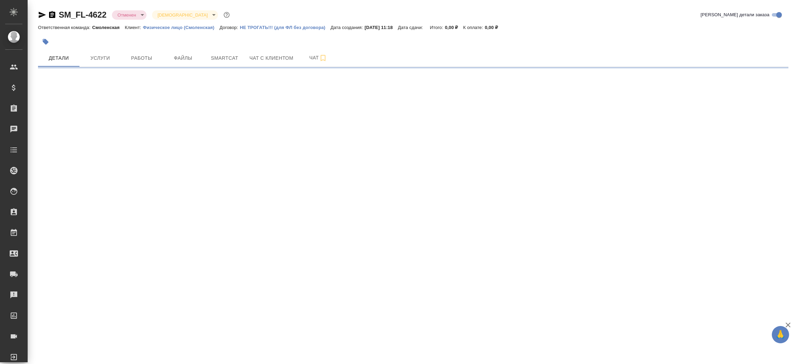
select select "RU"
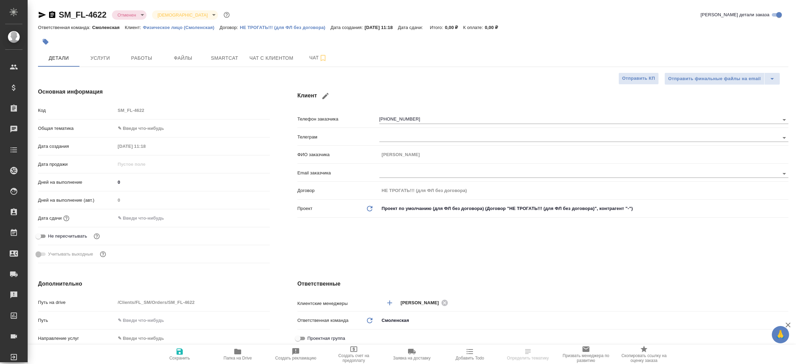
type textarea "x"
click at [49, 13] on icon "button" at bounding box center [52, 15] width 8 height 8
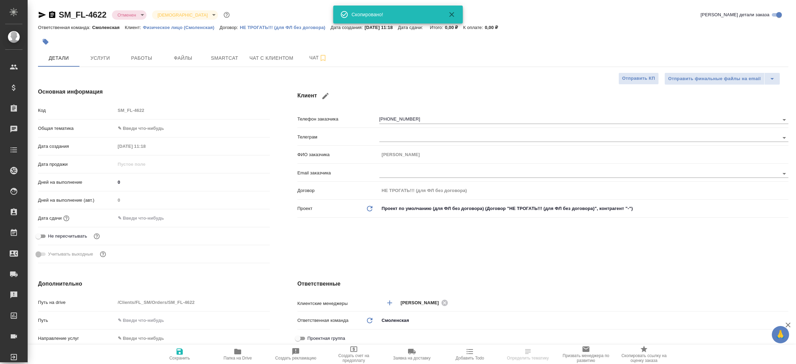
type textarea "x"
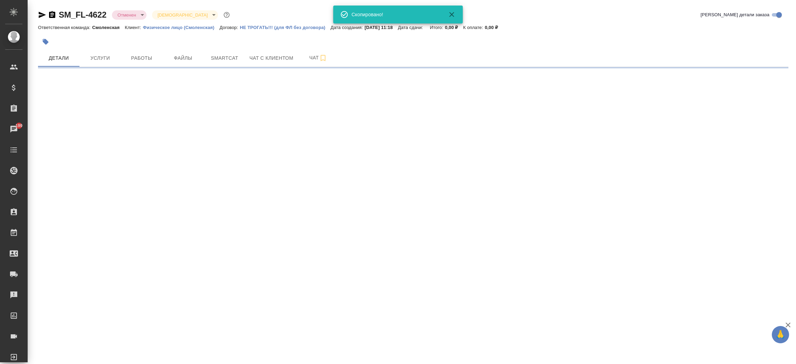
select select "RU"
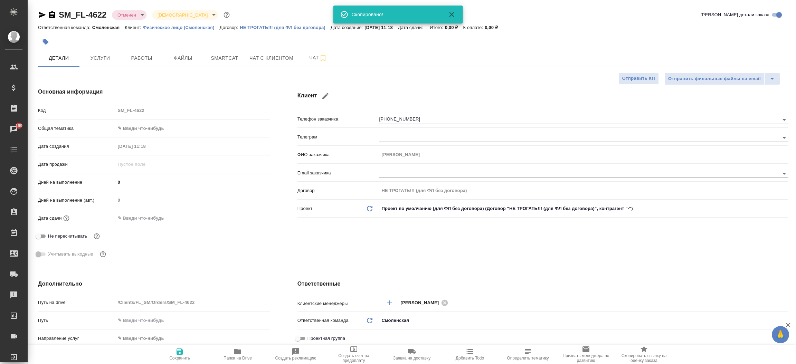
type textarea "x"
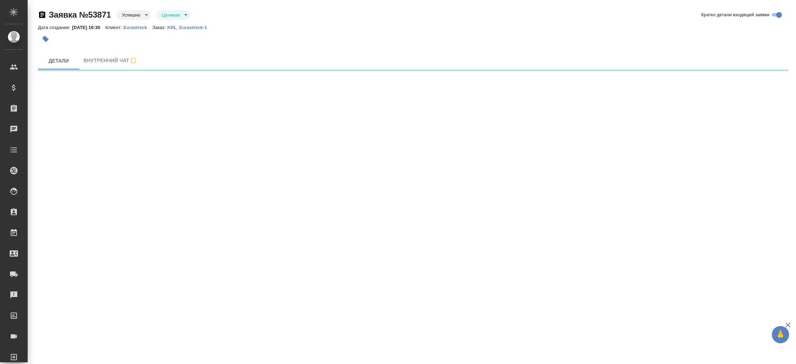
select select "RU"
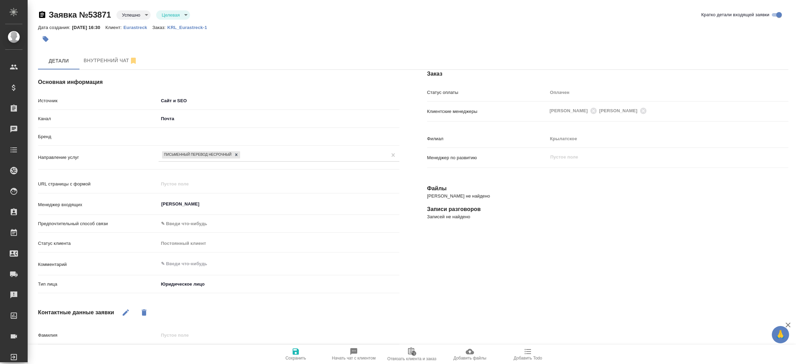
type textarea "x"
click at [98, 56] on button "Внутренний чат" at bounding box center [110, 60] width 62 height 17
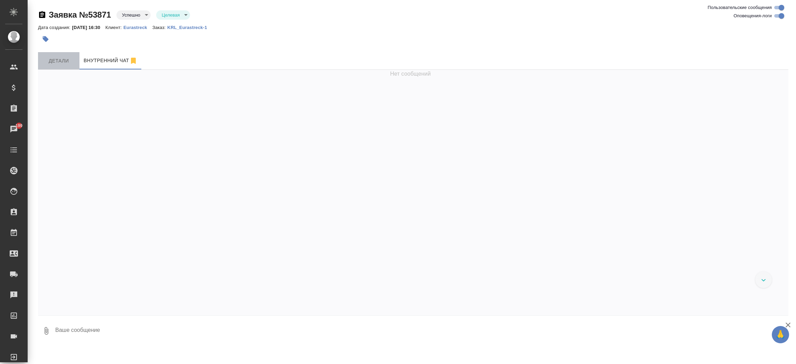
click at [58, 62] on span "Детали" at bounding box center [58, 61] width 33 height 9
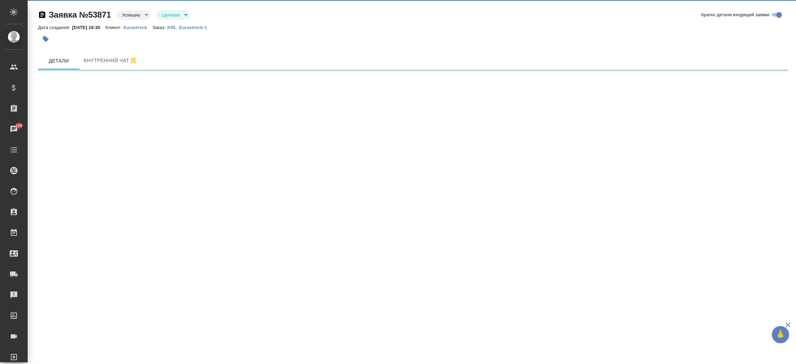
select select "RU"
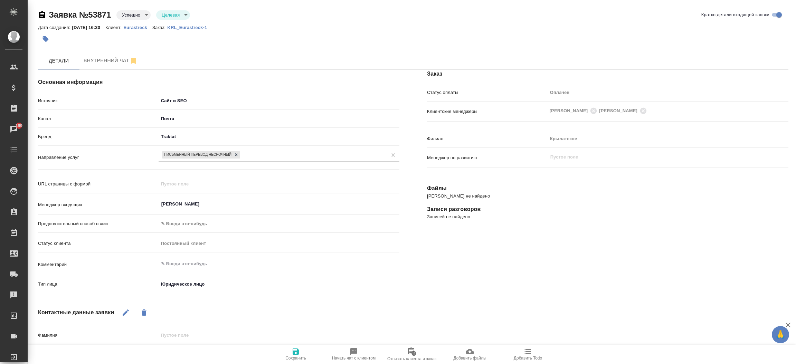
type textarea "x"
